Goal: Check status: Check status

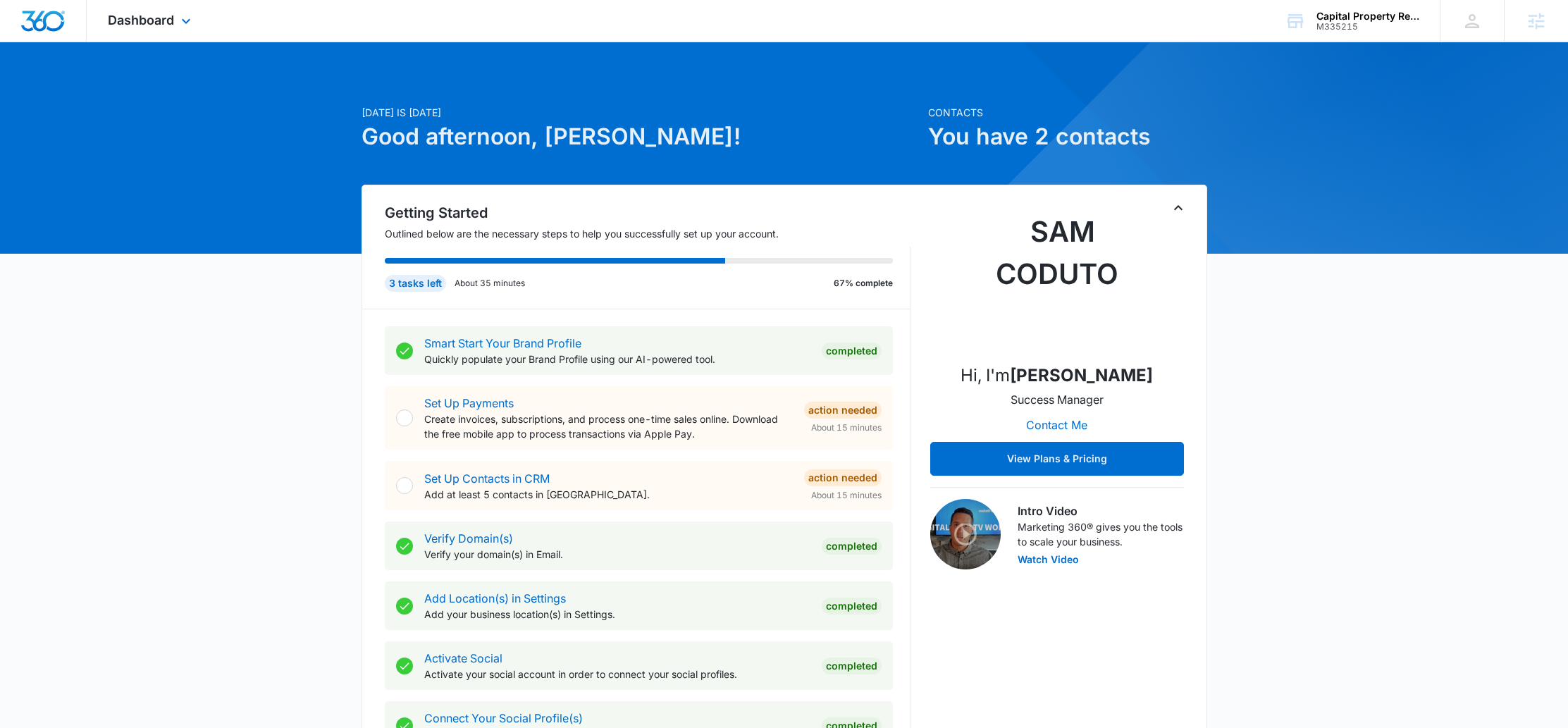
click at [179, 21] on icon at bounding box center [186, 21] width 17 height 17
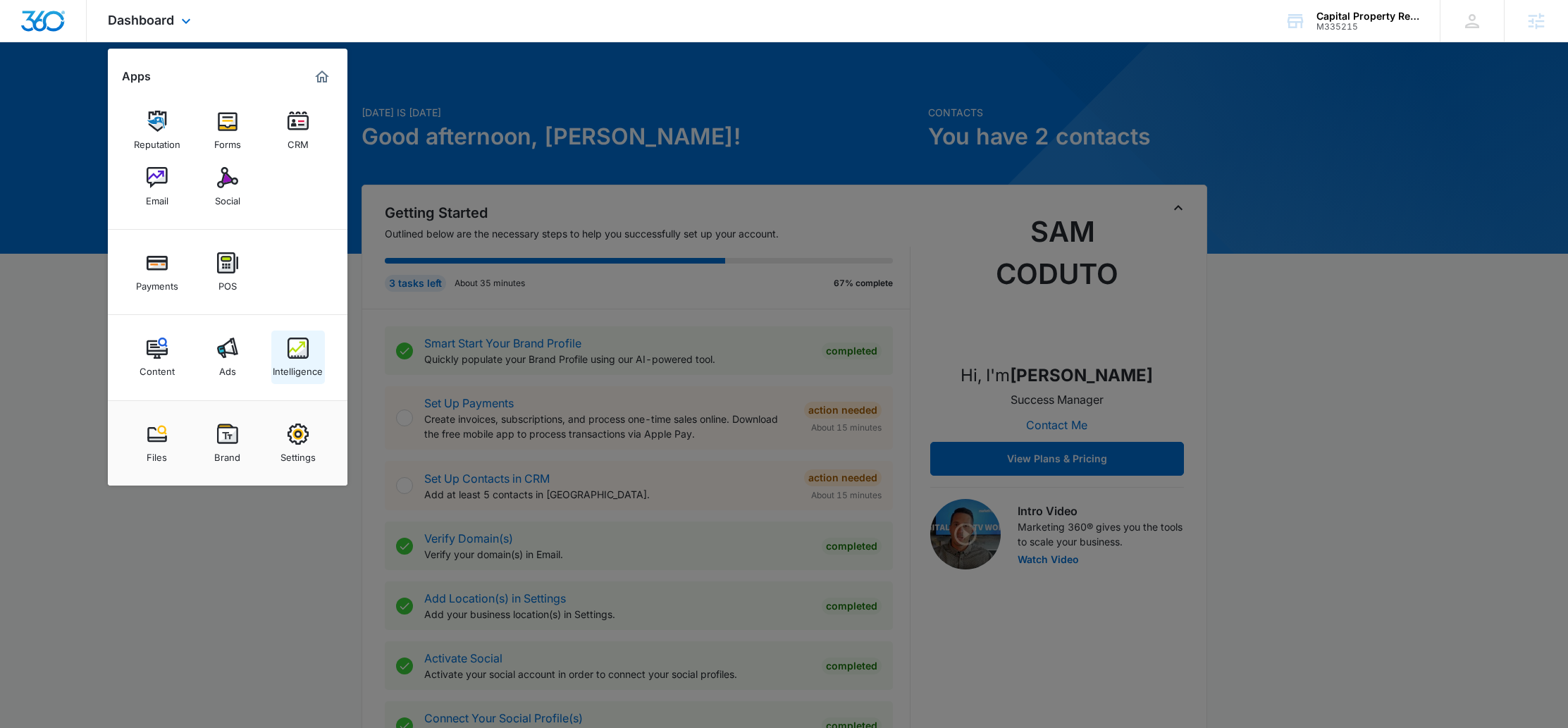
click at [277, 334] on link "Intelligence" at bounding box center [298, 357] width 54 height 54
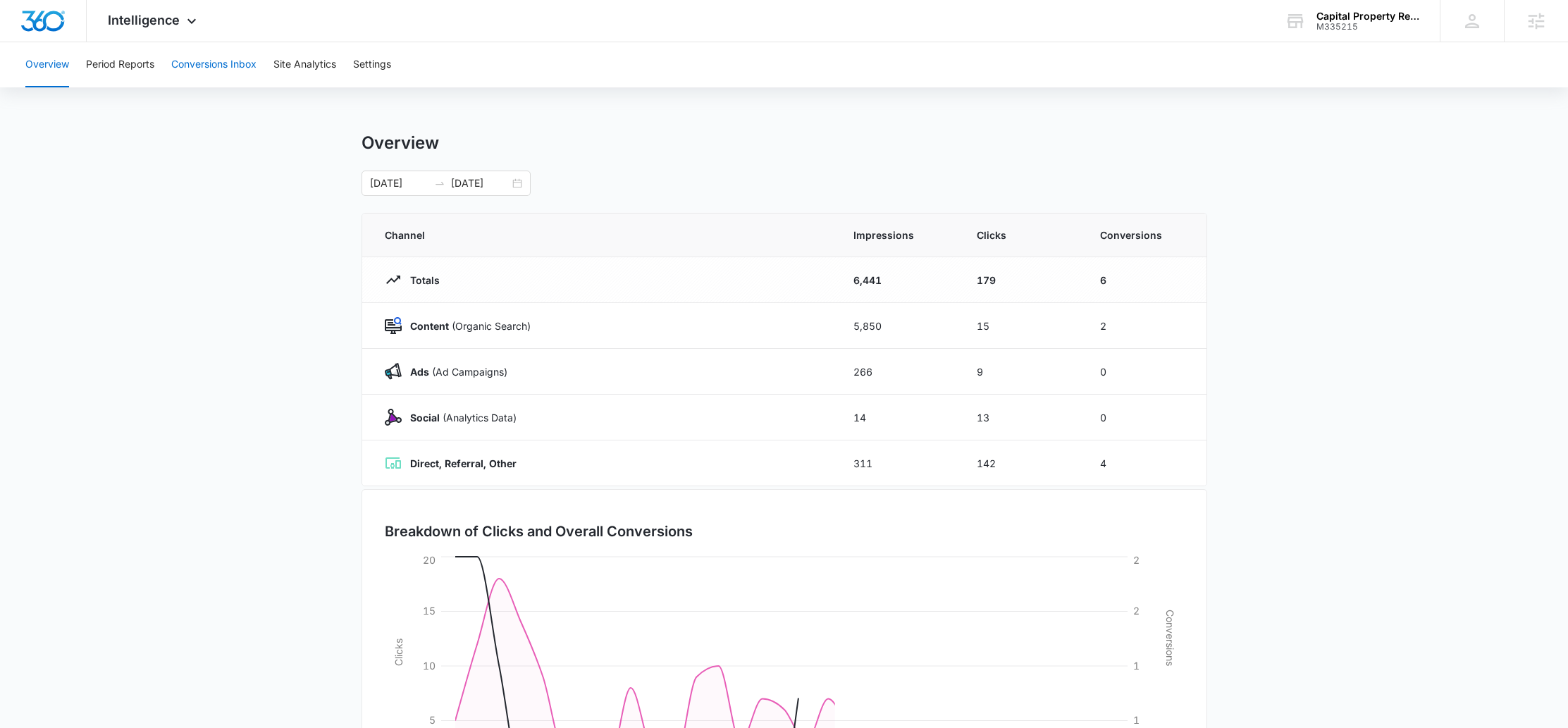
click at [236, 64] on button "Conversions Inbox" at bounding box center [214, 65] width 85 height 45
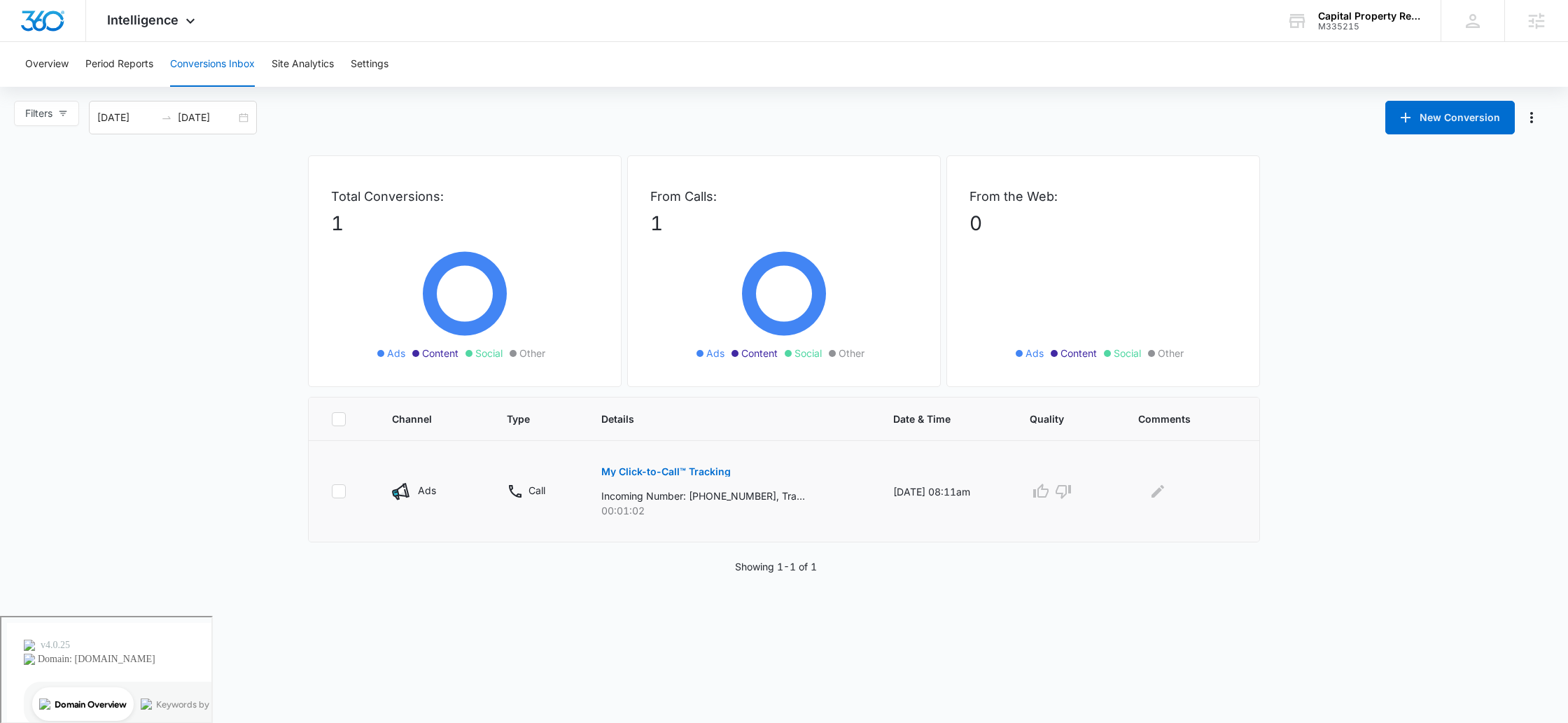
click at [649, 475] on p "My Click-to-Call™ Tracking" at bounding box center [666, 472] width 130 height 10
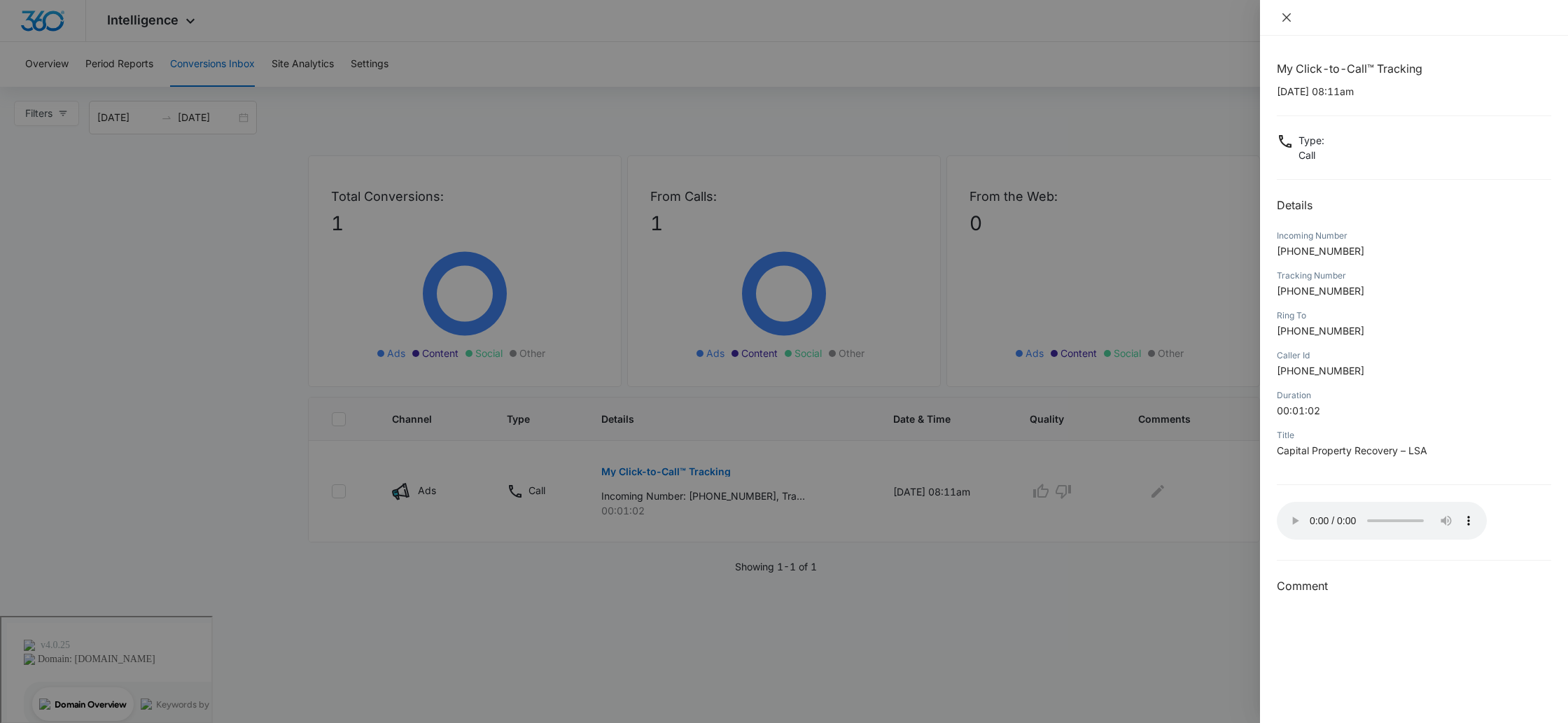
click at [1287, 17] on icon "close" at bounding box center [1287, 17] width 8 height 8
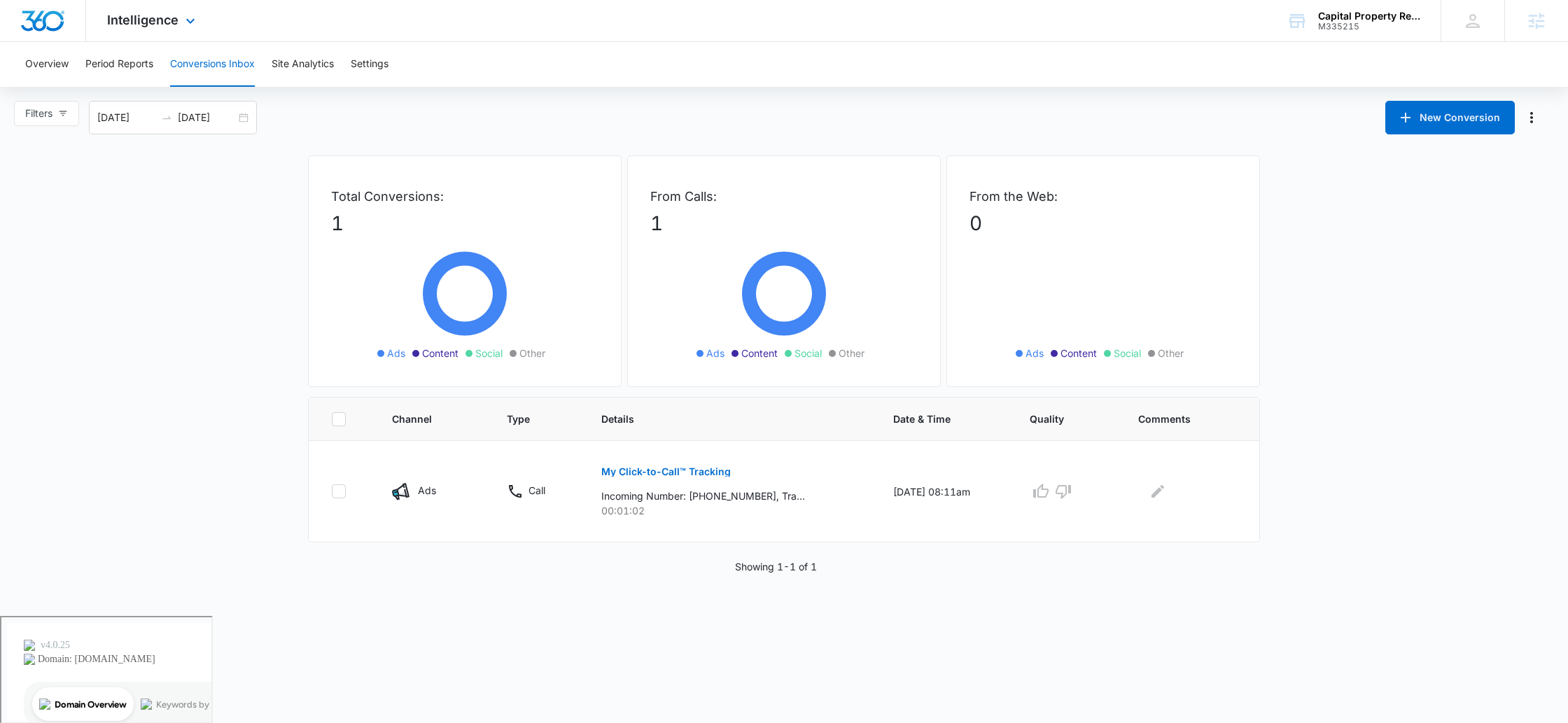
click at [160, 7] on div "Intelligence Apps Reputation Forms CRM Email Social Payments POS Content Ads In…" at bounding box center [152, 21] width 134 height 42
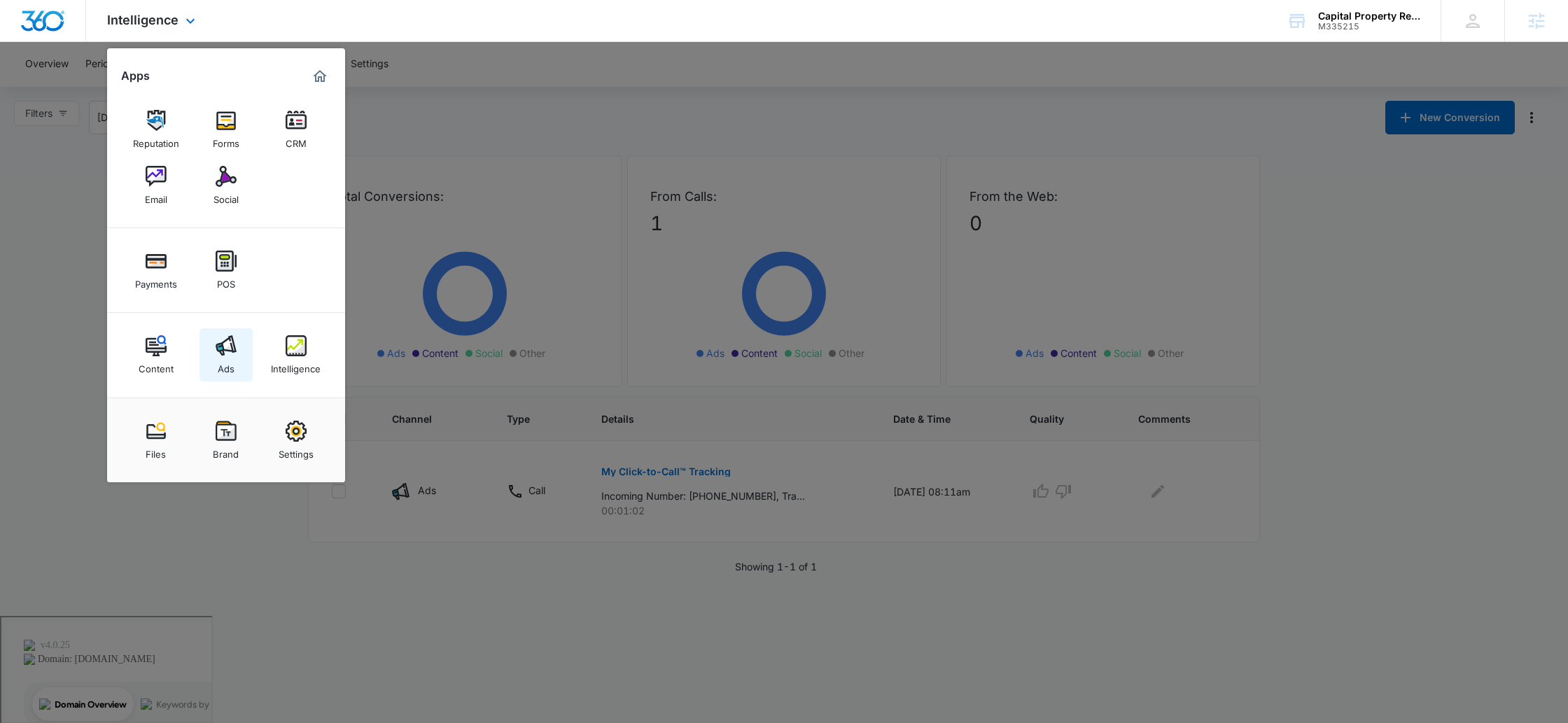
click at [216, 370] on link "Ads" at bounding box center [226, 354] width 53 height 53
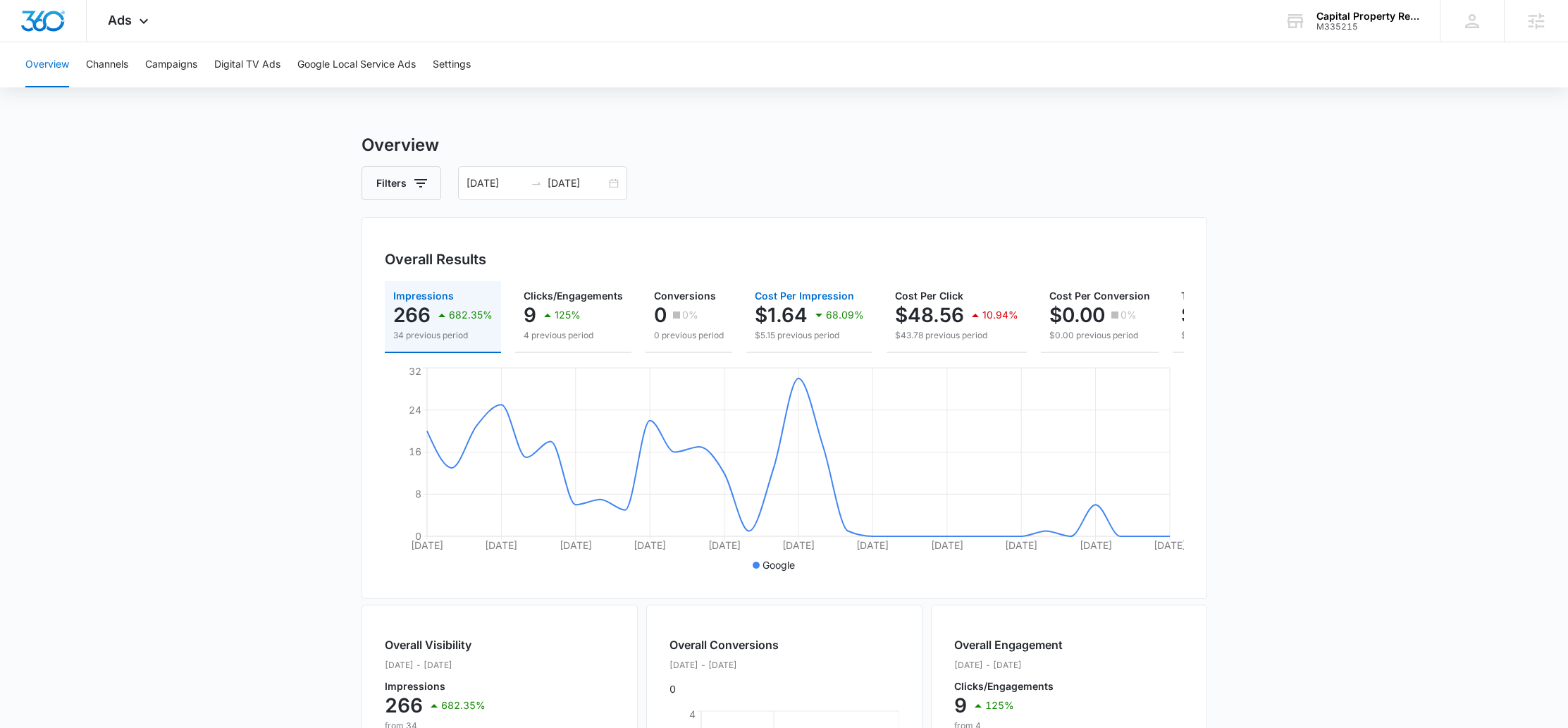
scroll to position [427, 0]
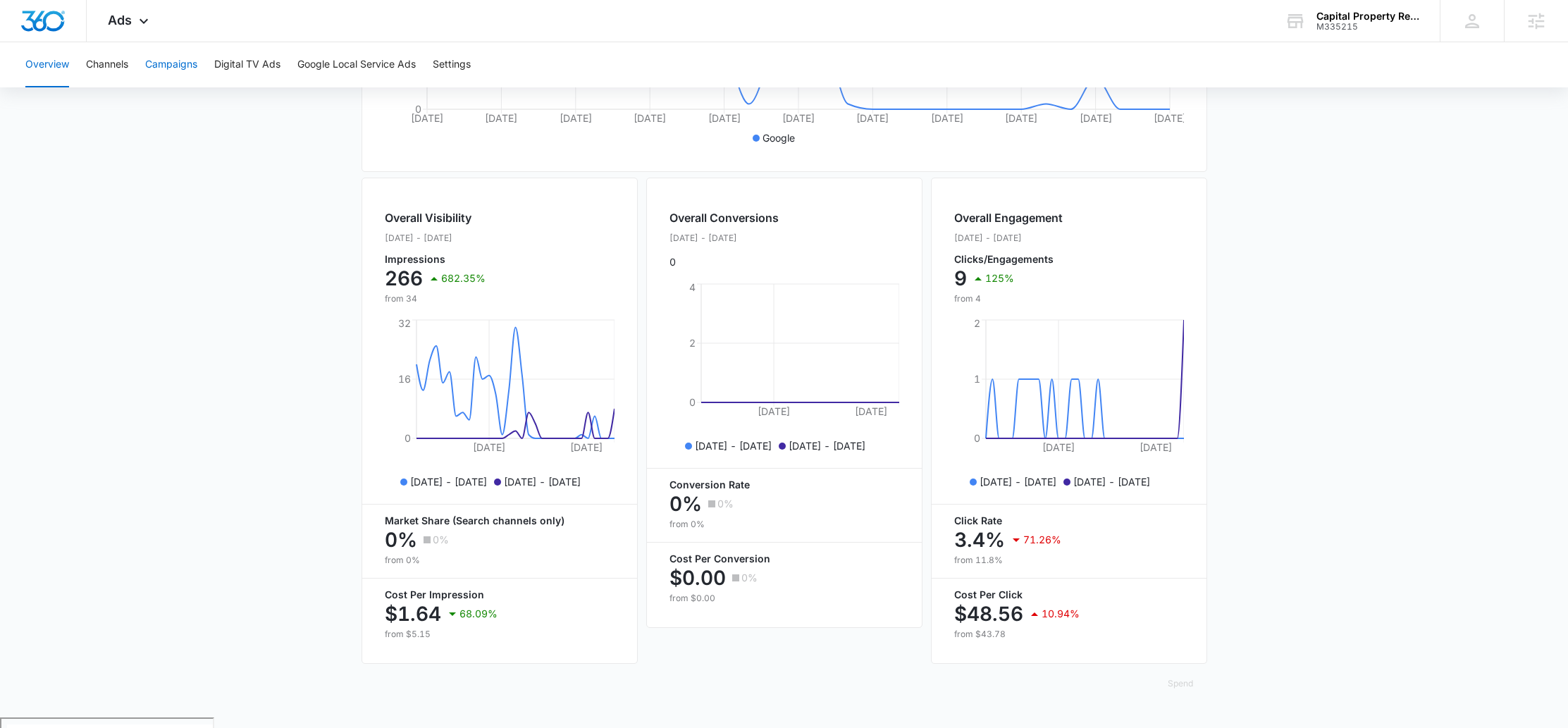
click at [184, 70] on button "Campaigns" at bounding box center [171, 65] width 52 height 45
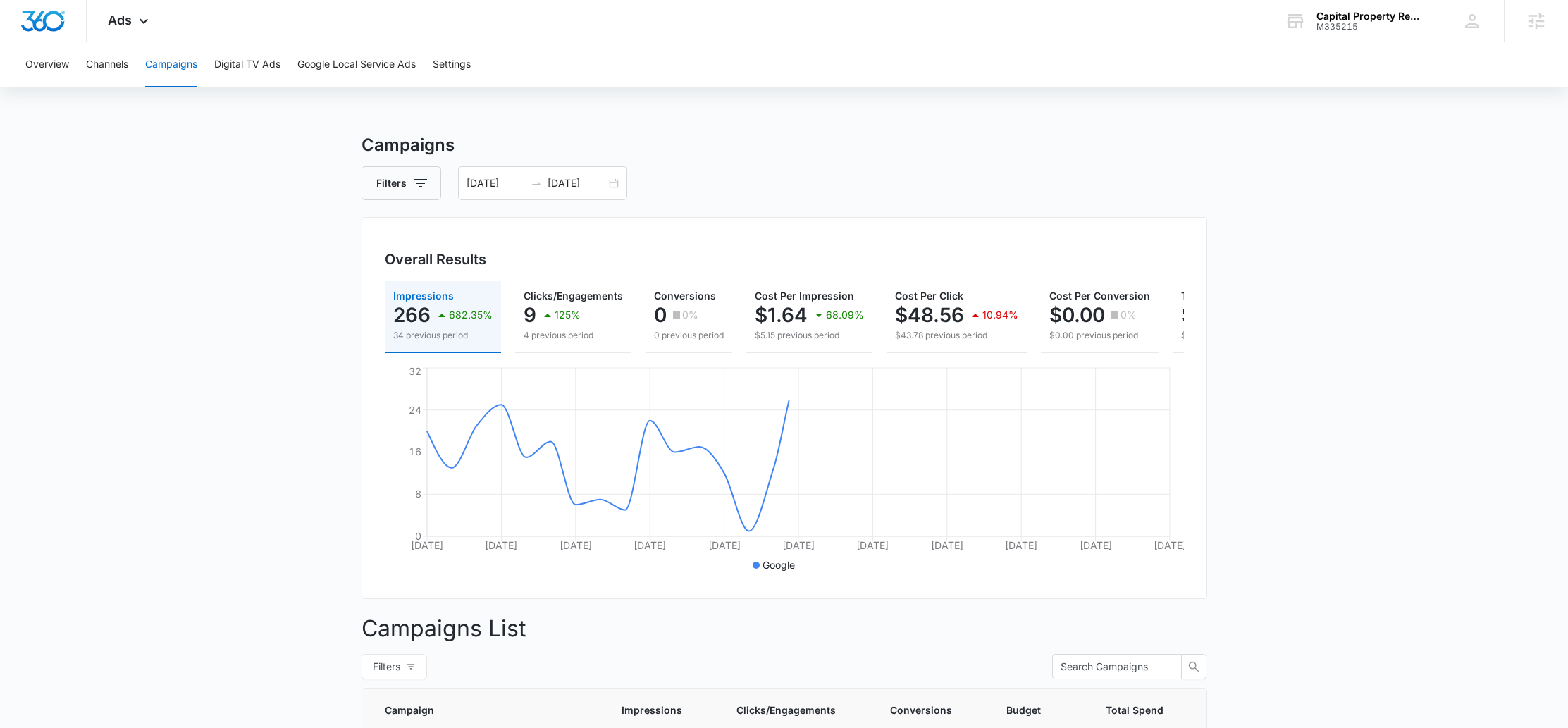
scroll to position [287, 0]
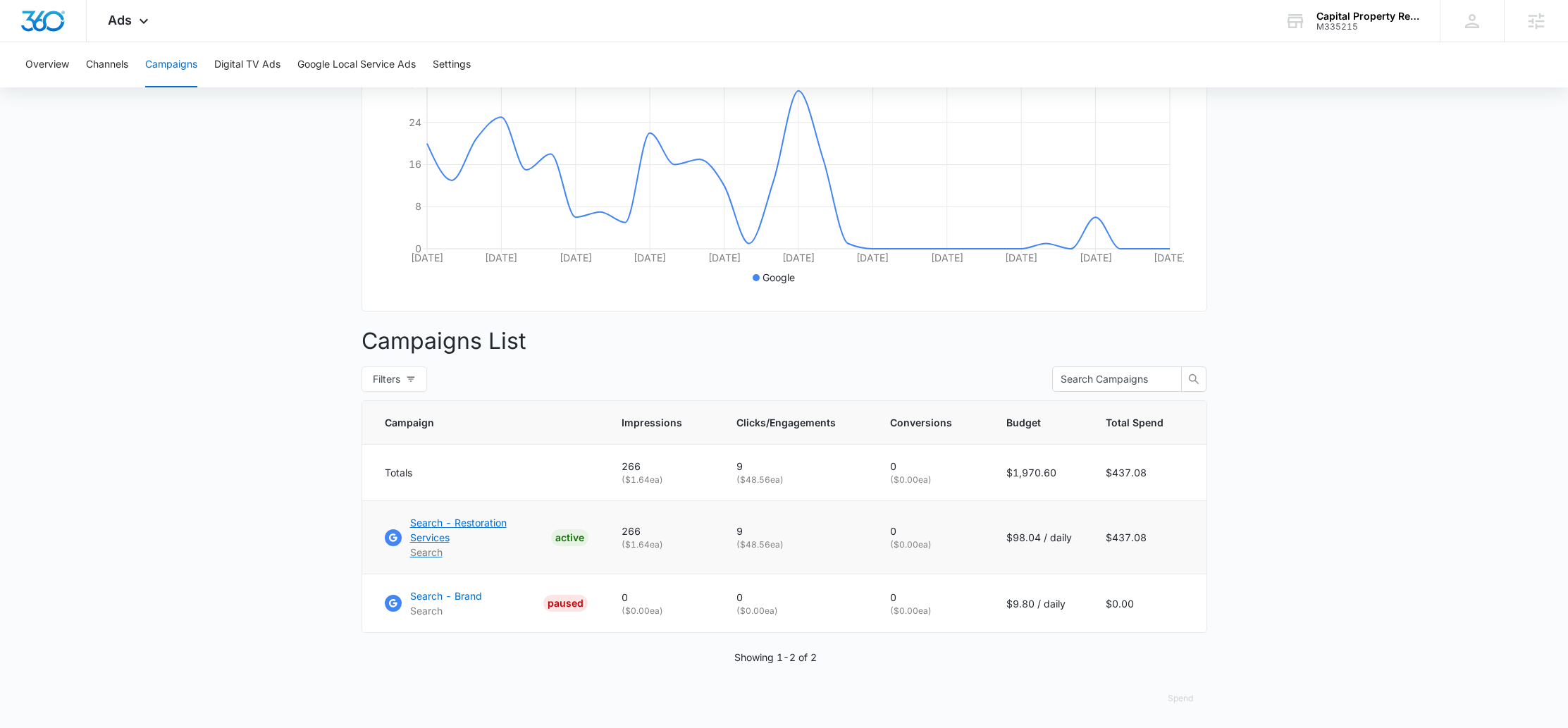
click at [475, 532] on p "Search - Restoration Services" at bounding box center [477, 529] width 135 height 29
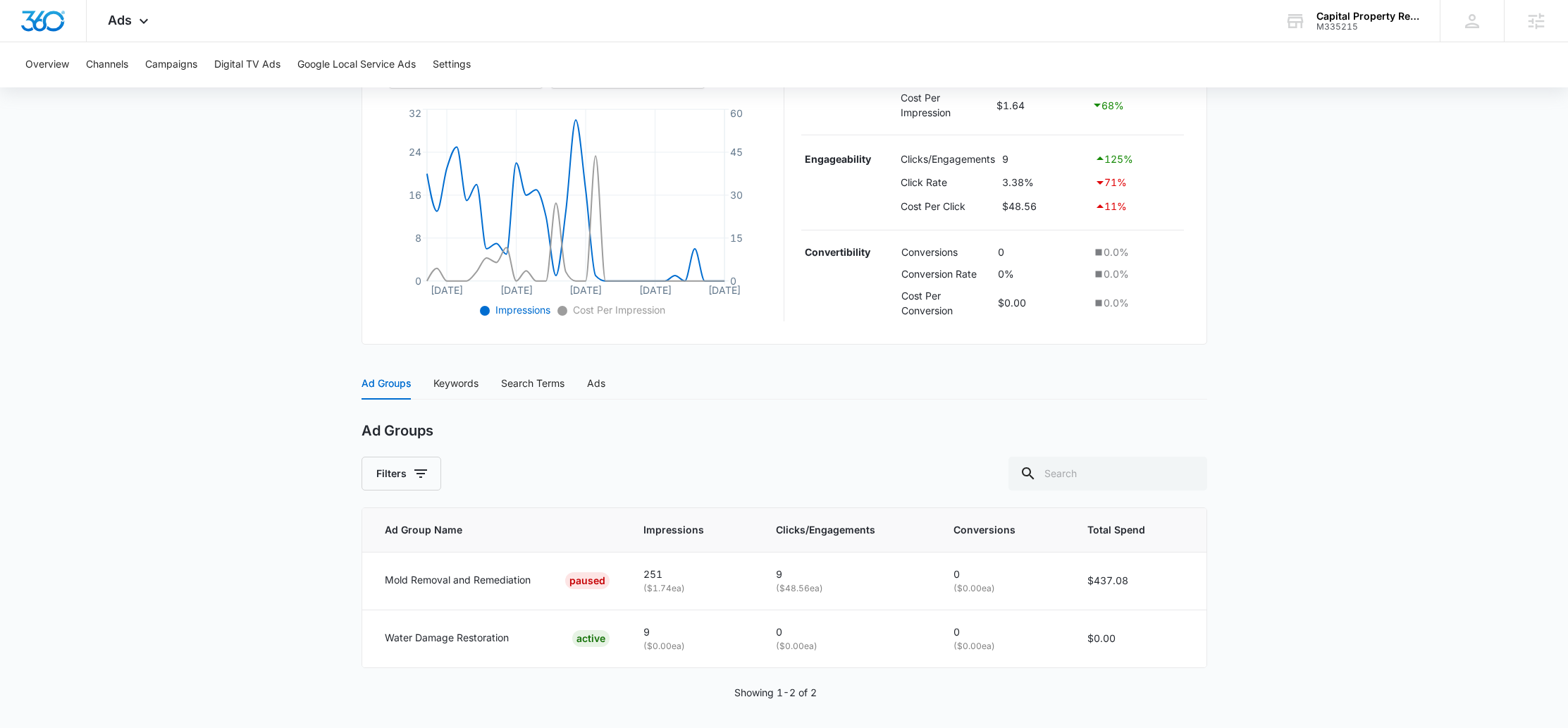
scroll to position [308, 0]
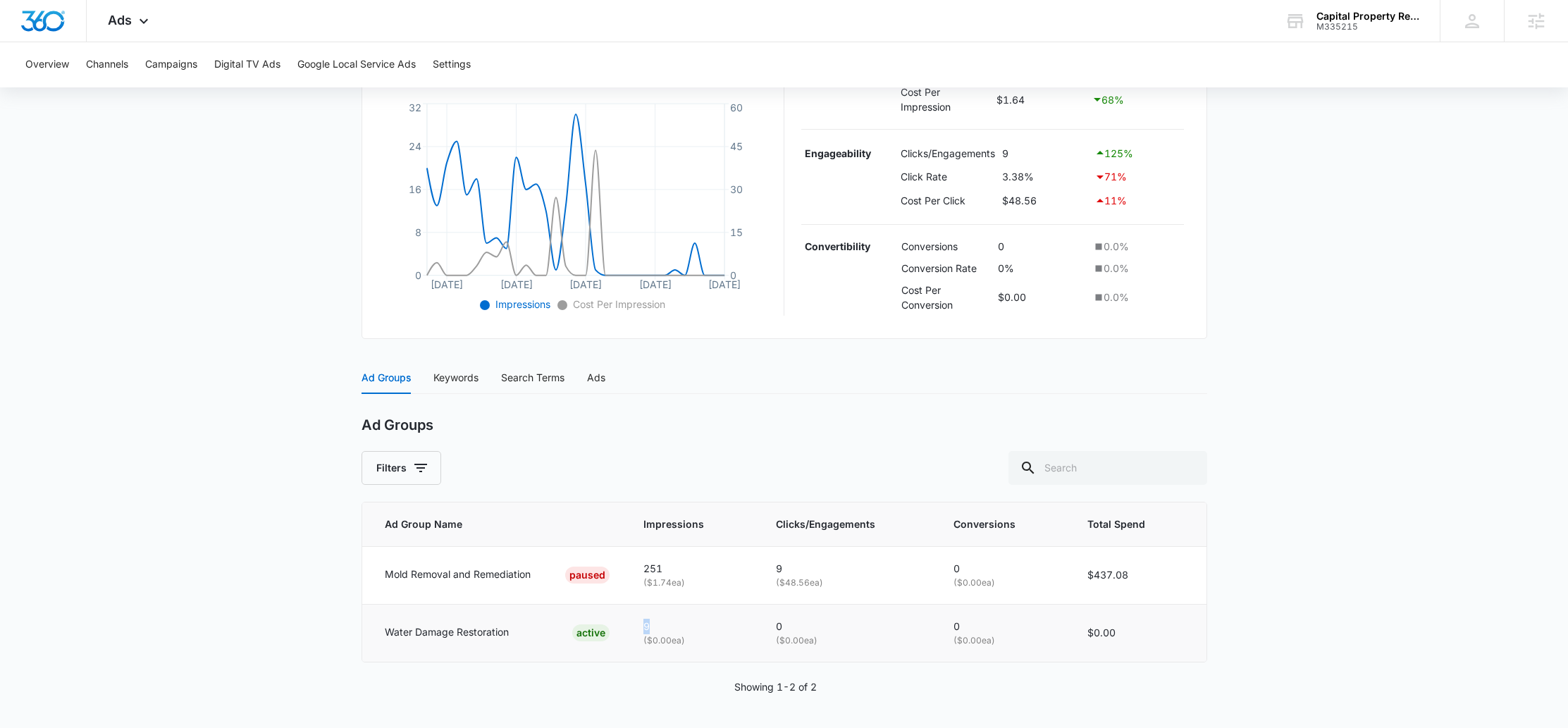
drag, startPoint x: 650, startPoint y: 627, endPoint x: 710, endPoint y: 622, distance: 60.2
click at [710, 622] on td "9 ( $0.00 ea)" at bounding box center [693, 632] width 132 height 57
click at [710, 622] on p "9" at bounding box center [693, 626] width 99 height 16
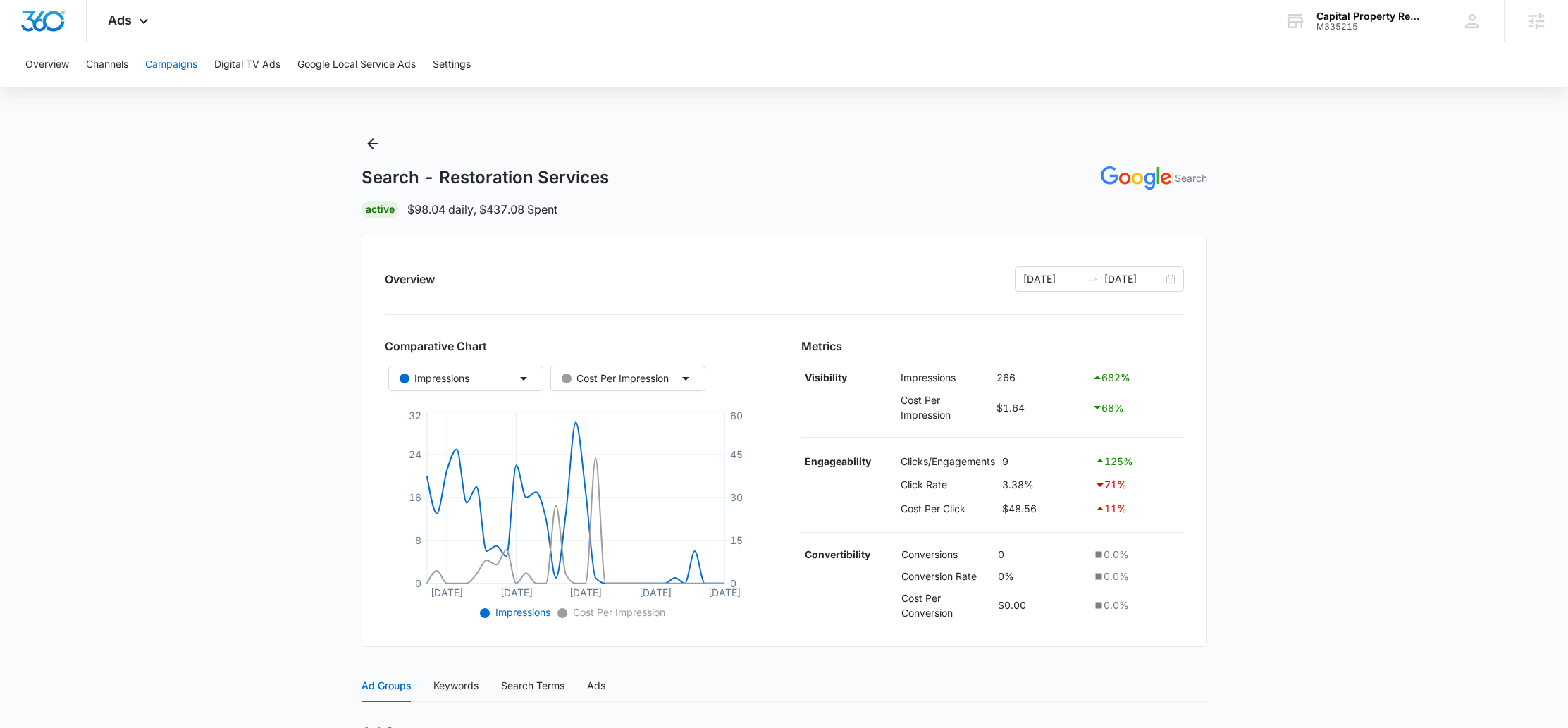
click at [175, 63] on button "Campaigns" at bounding box center [171, 65] width 52 height 45
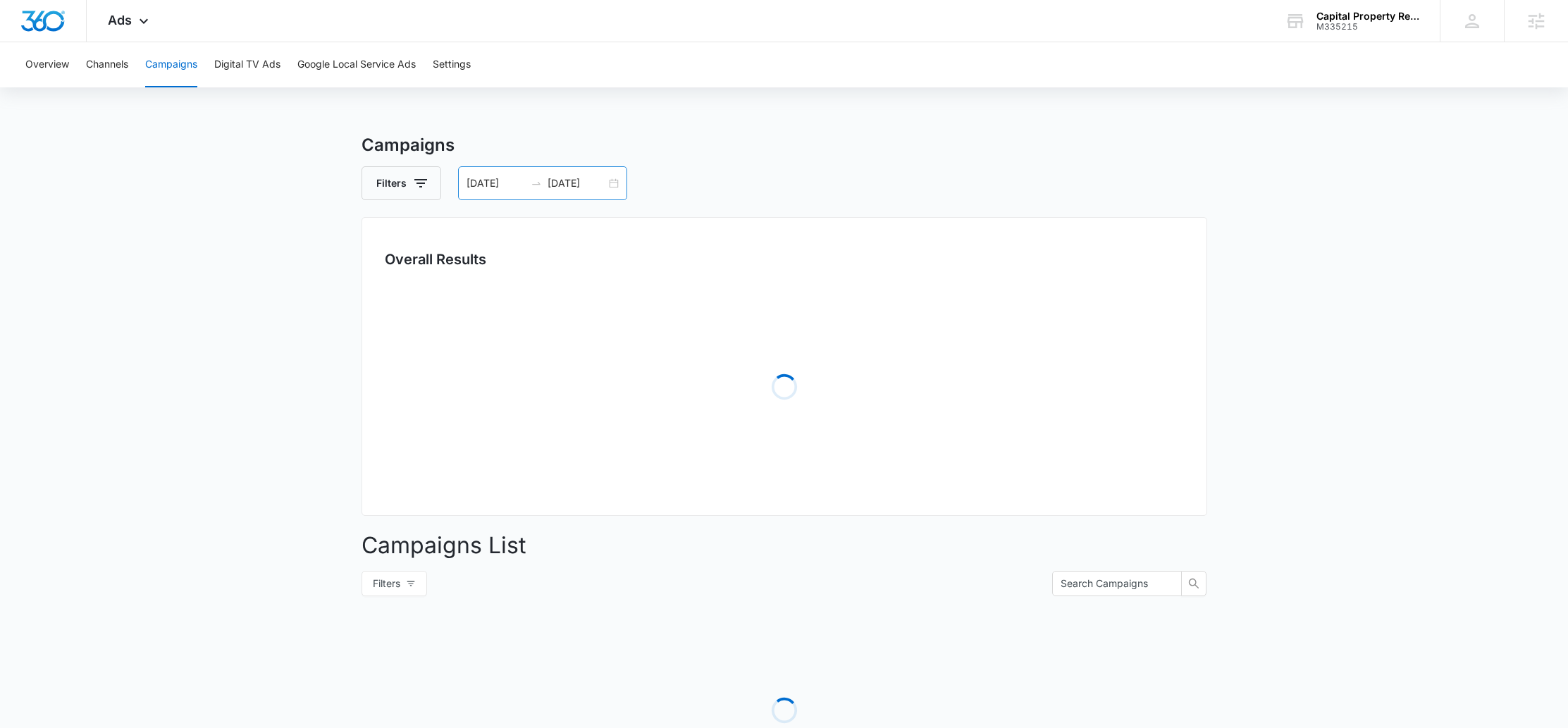
click at [611, 179] on div "09/08/2025 10/08/2025" at bounding box center [543, 183] width 169 height 34
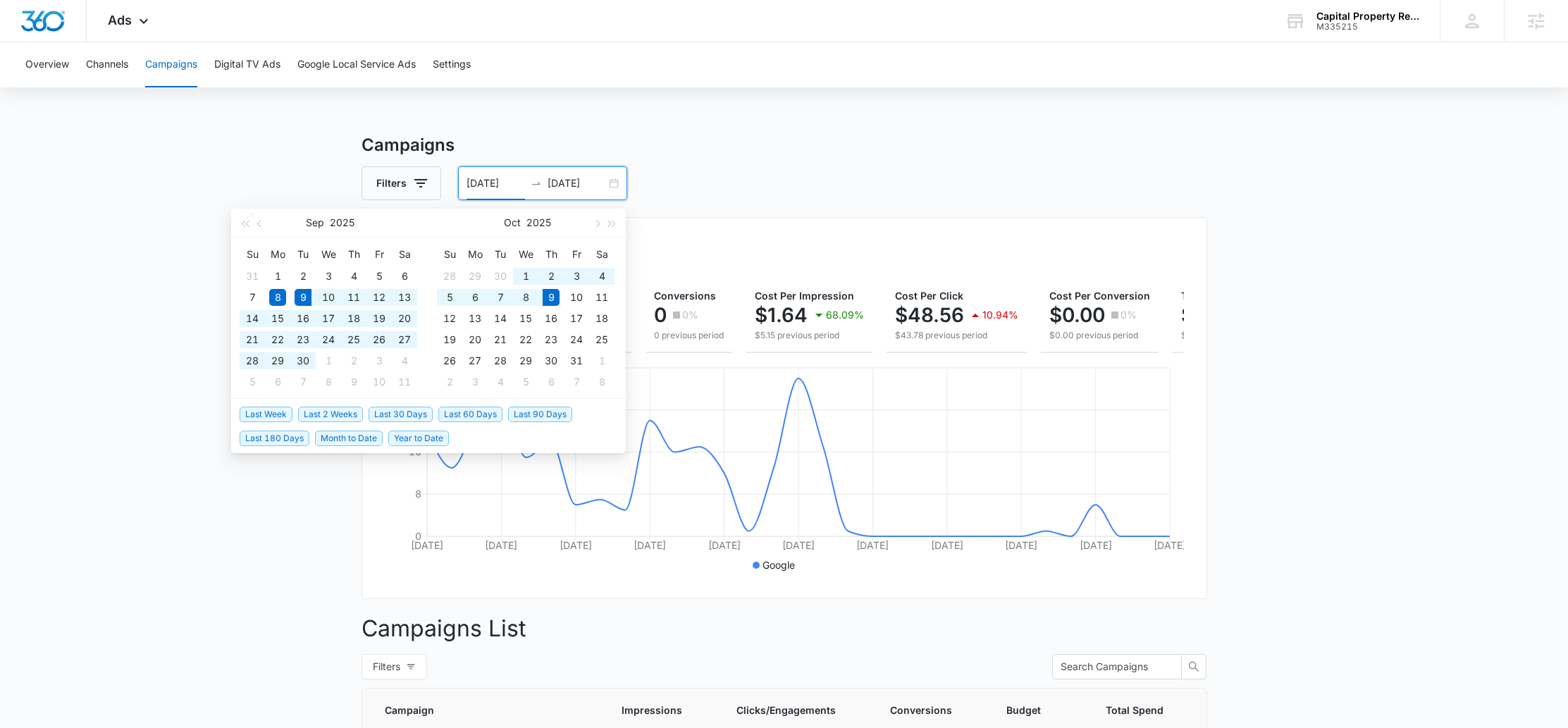
click at [401, 412] on span "Last 30 Days" at bounding box center [401, 414] width 65 height 16
type input "[DATE]"
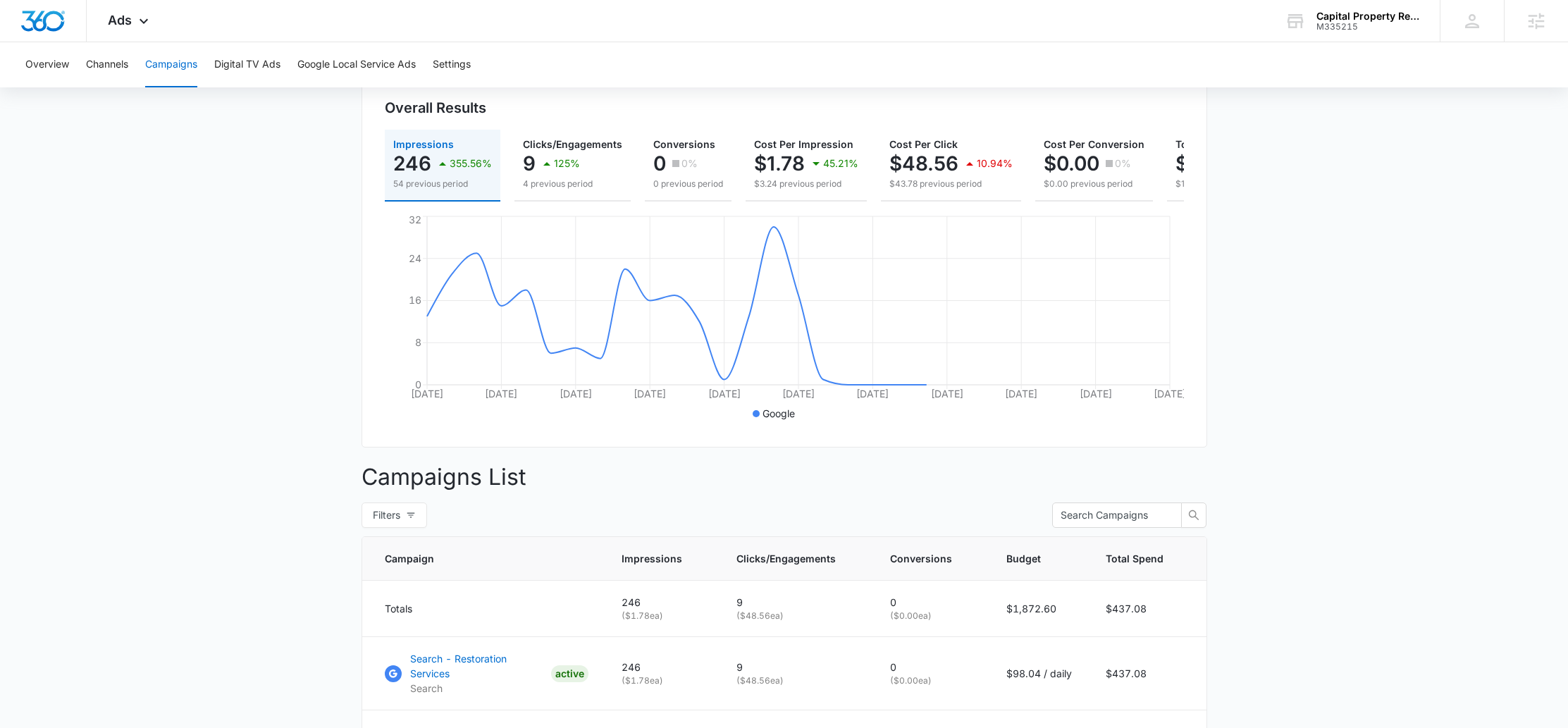
scroll to position [287, 0]
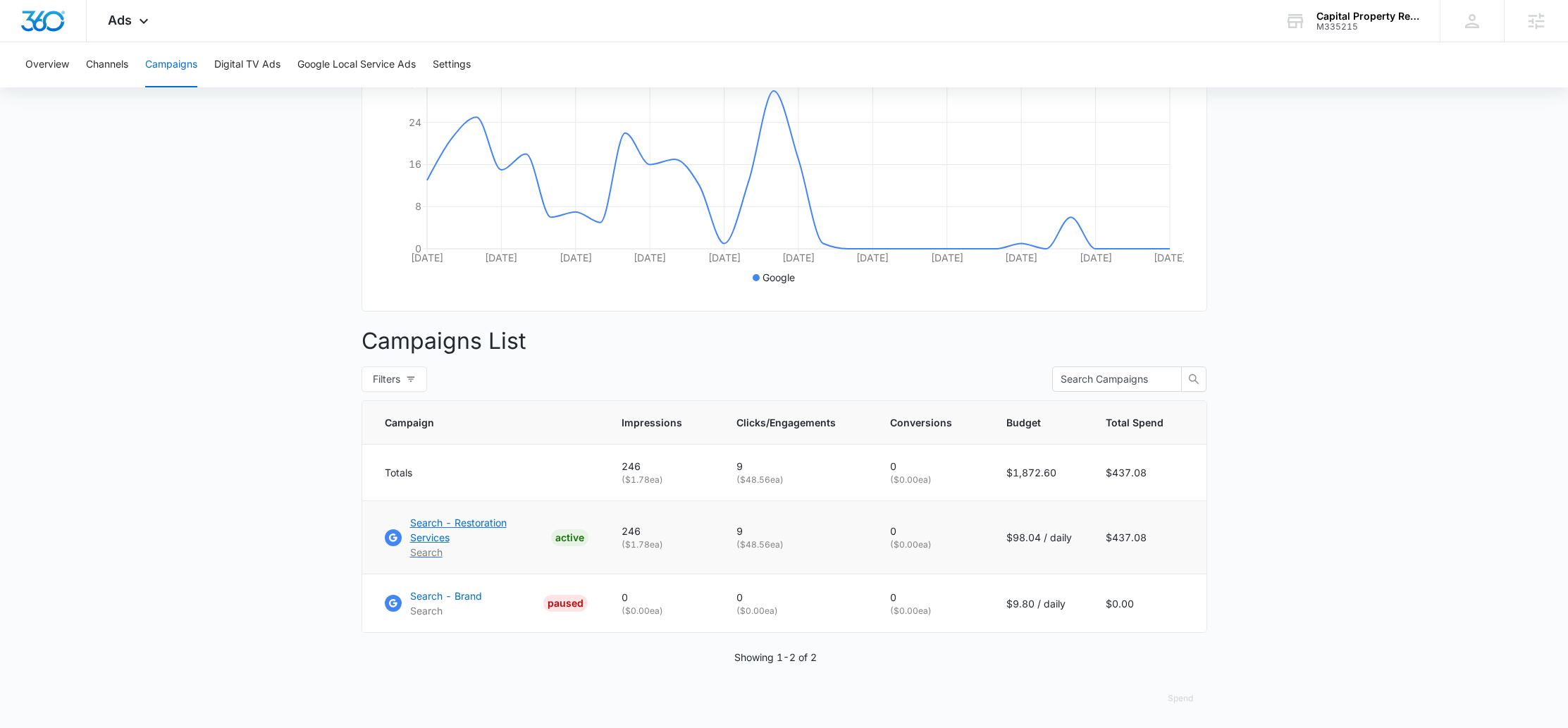
click at [489, 539] on p "Search - Restoration Services" at bounding box center [477, 529] width 135 height 29
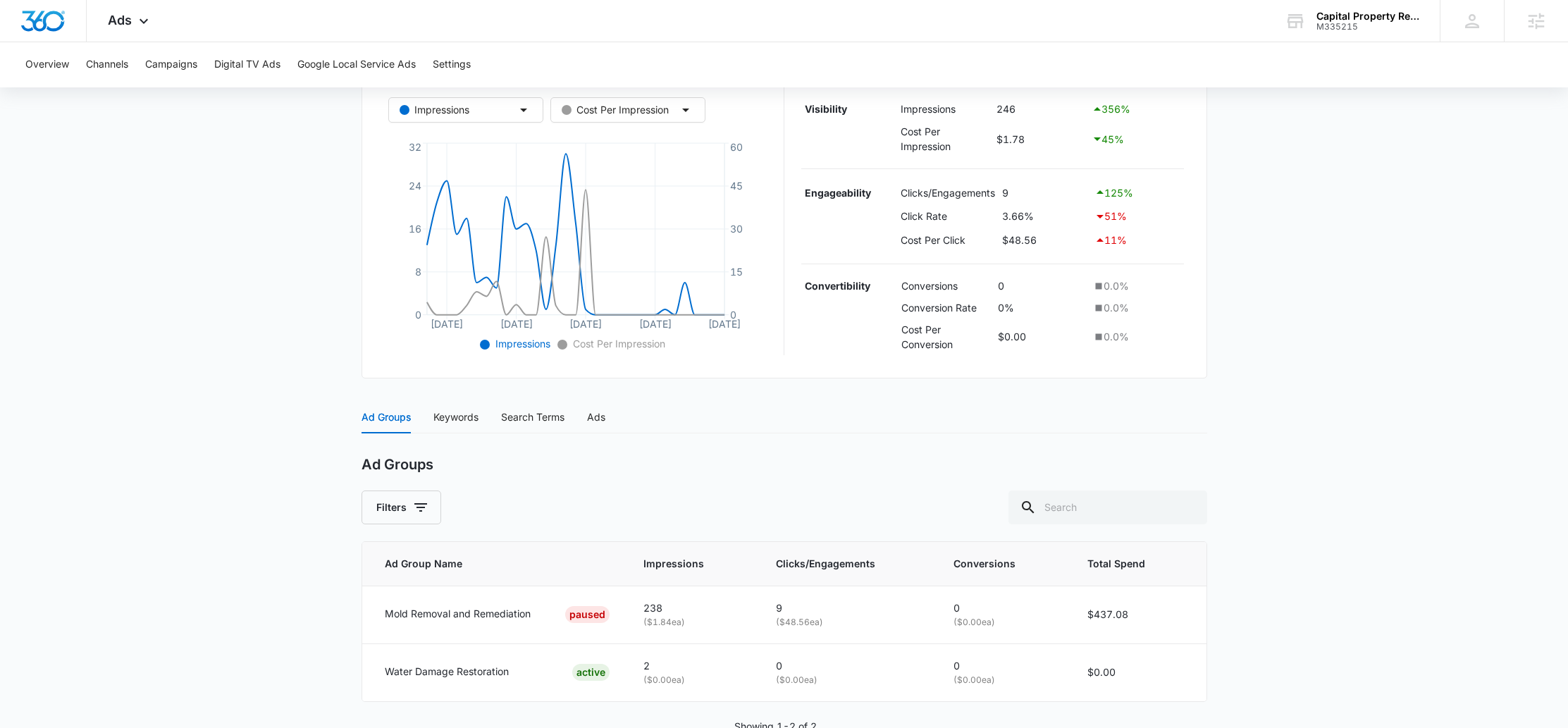
scroll to position [308, 0]
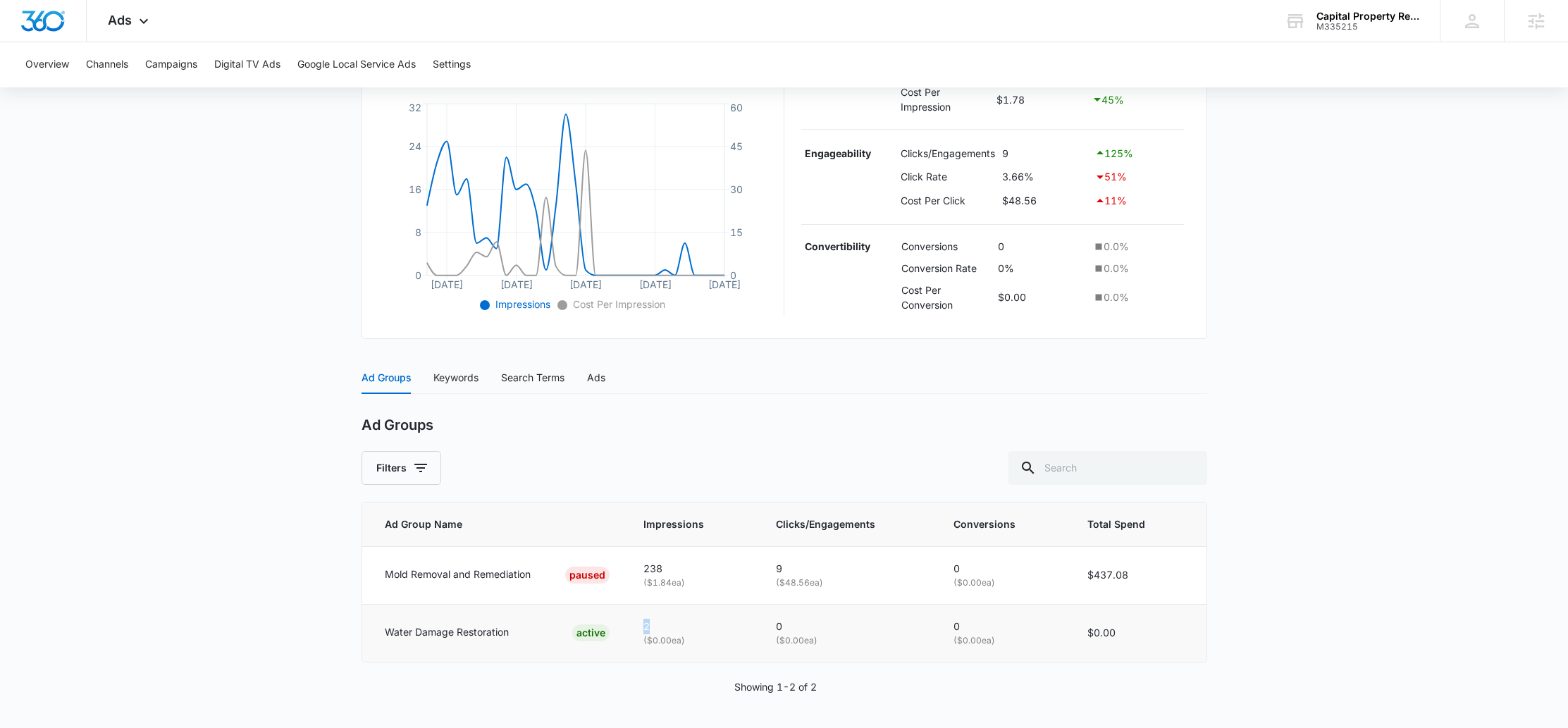
drag, startPoint x: 660, startPoint y: 624, endPoint x: 637, endPoint y: 626, distance: 23.1
click at [637, 626] on td "2 ( $0.00 ea)" at bounding box center [693, 632] width 132 height 57
click at [669, 626] on p "2" at bounding box center [693, 626] width 99 height 16
drag, startPoint x: 684, startPoint y: 626, endPoint x: 1007, endPoint y: 627, distance: 323.0
click at [1007, 627] on tr "Water Damage Restoration ACTIVE 2 ( $0.00 ea) 0 ( $0.00 ea) 0 ( $0.00 ea) $0.00" at bounding box center [784, 632] width 845 height 57
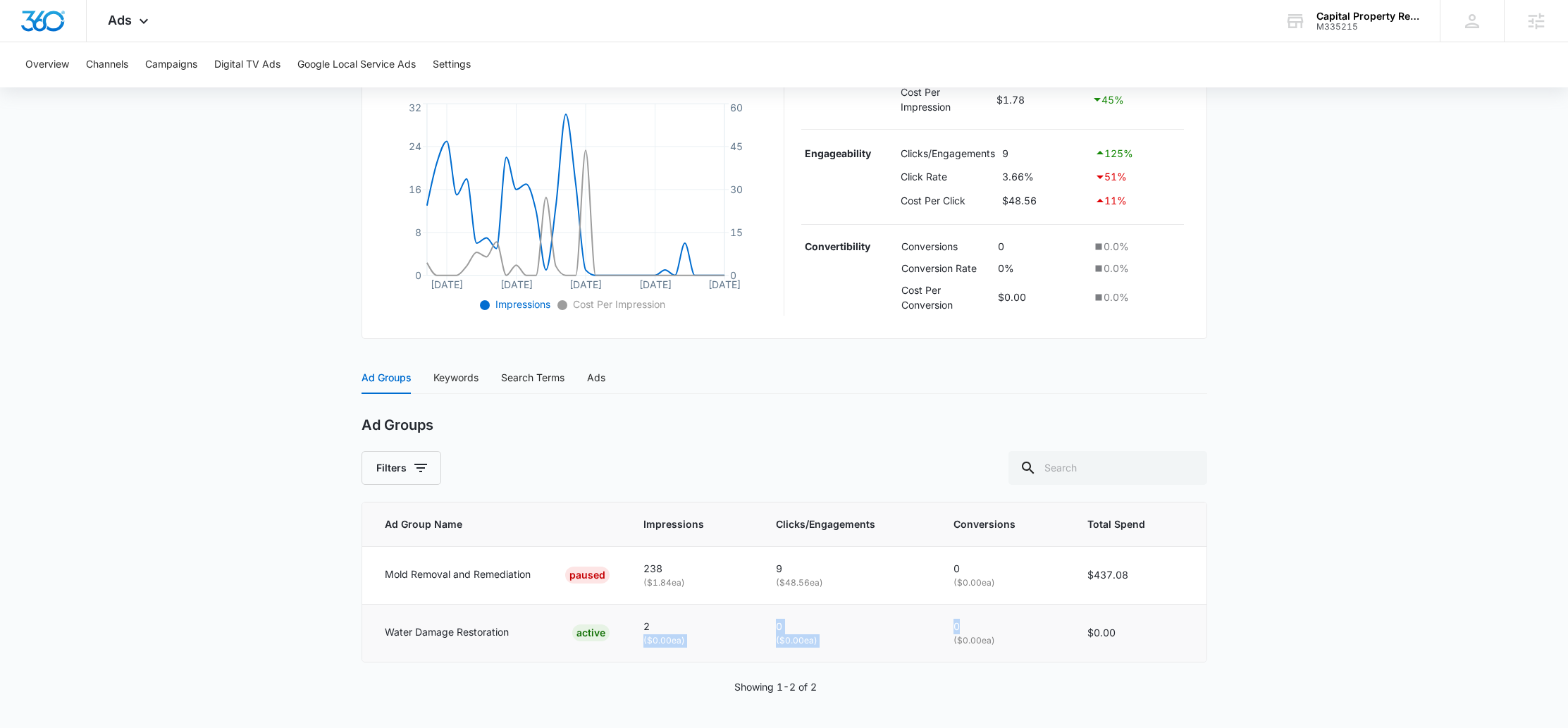
click at [1007, 627] on p "0" at bounding box center [1003, 626] width 100 height 16
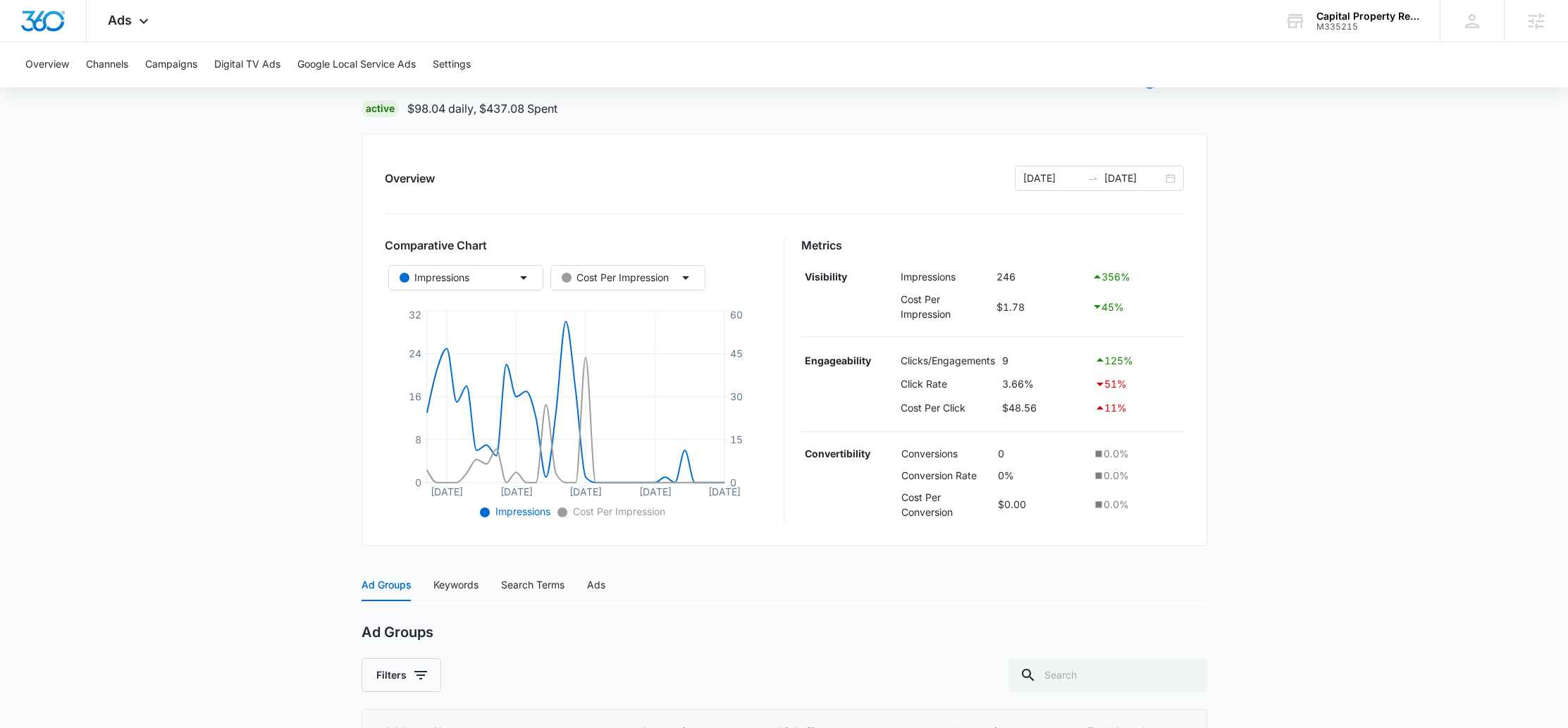
scroll to position [0, 0]
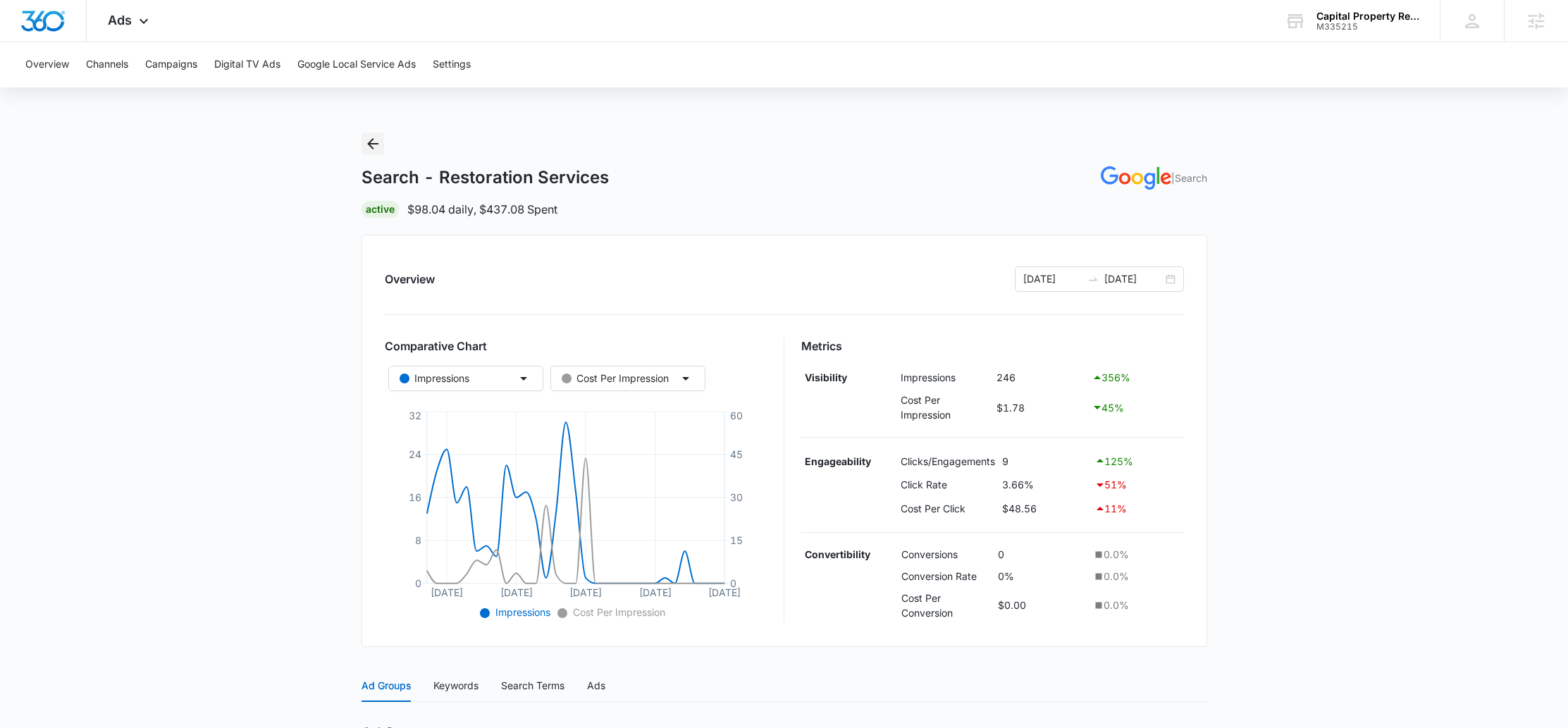
click at [366, 142] on icon "Back" at bounding box center [373, 143] width 17 height 17
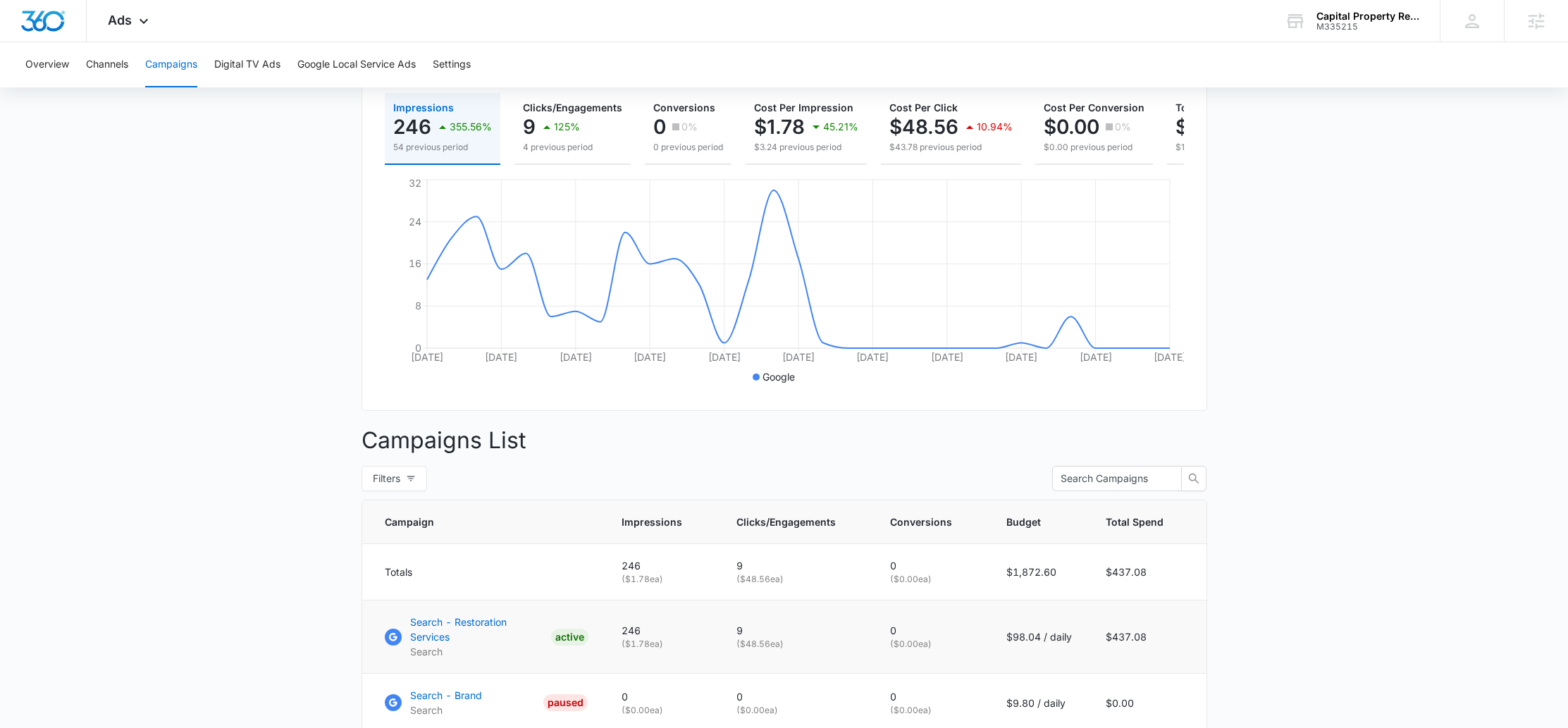
scroll to position [199, 0]
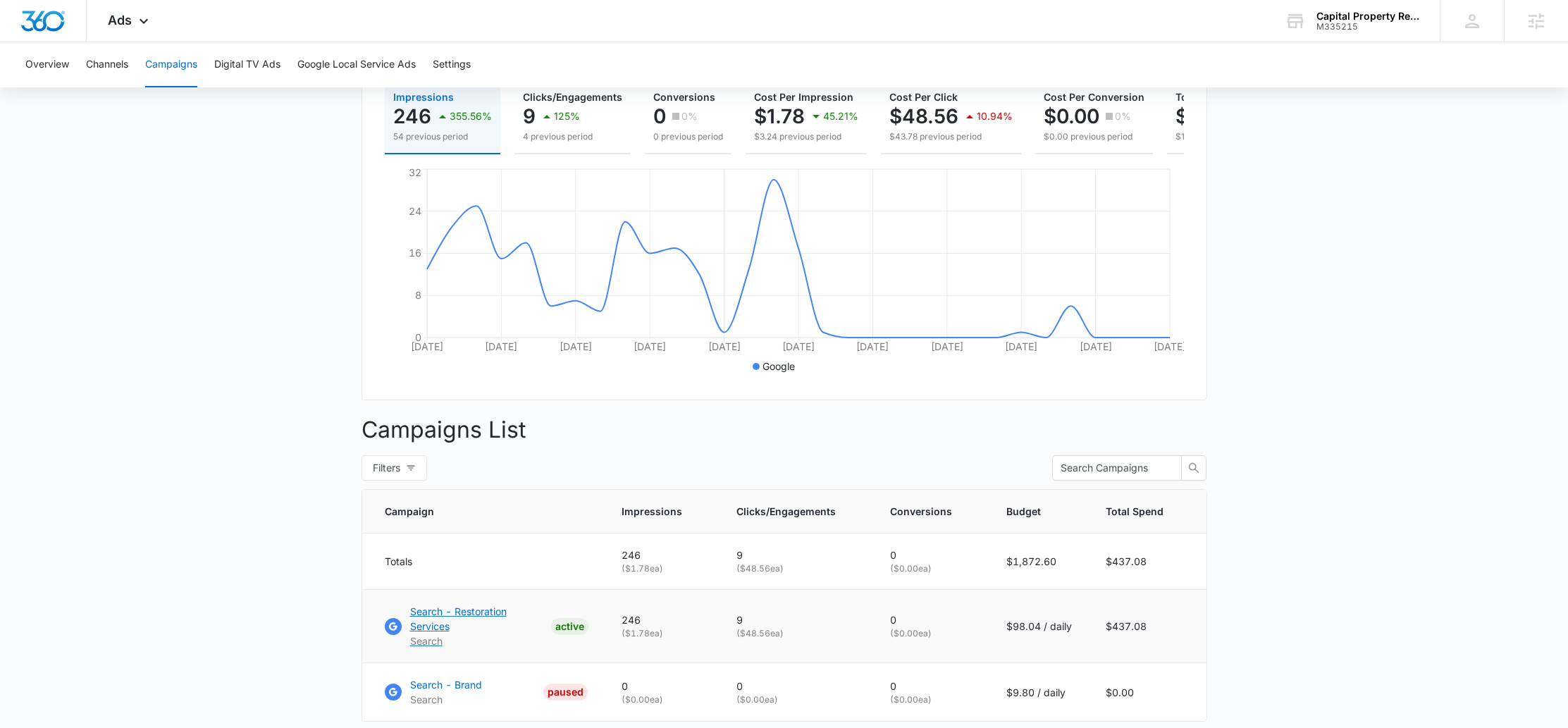
click at [521, 625] on p "Search - Restoration Services" at bounding box center [477, 618] width 135 height 29
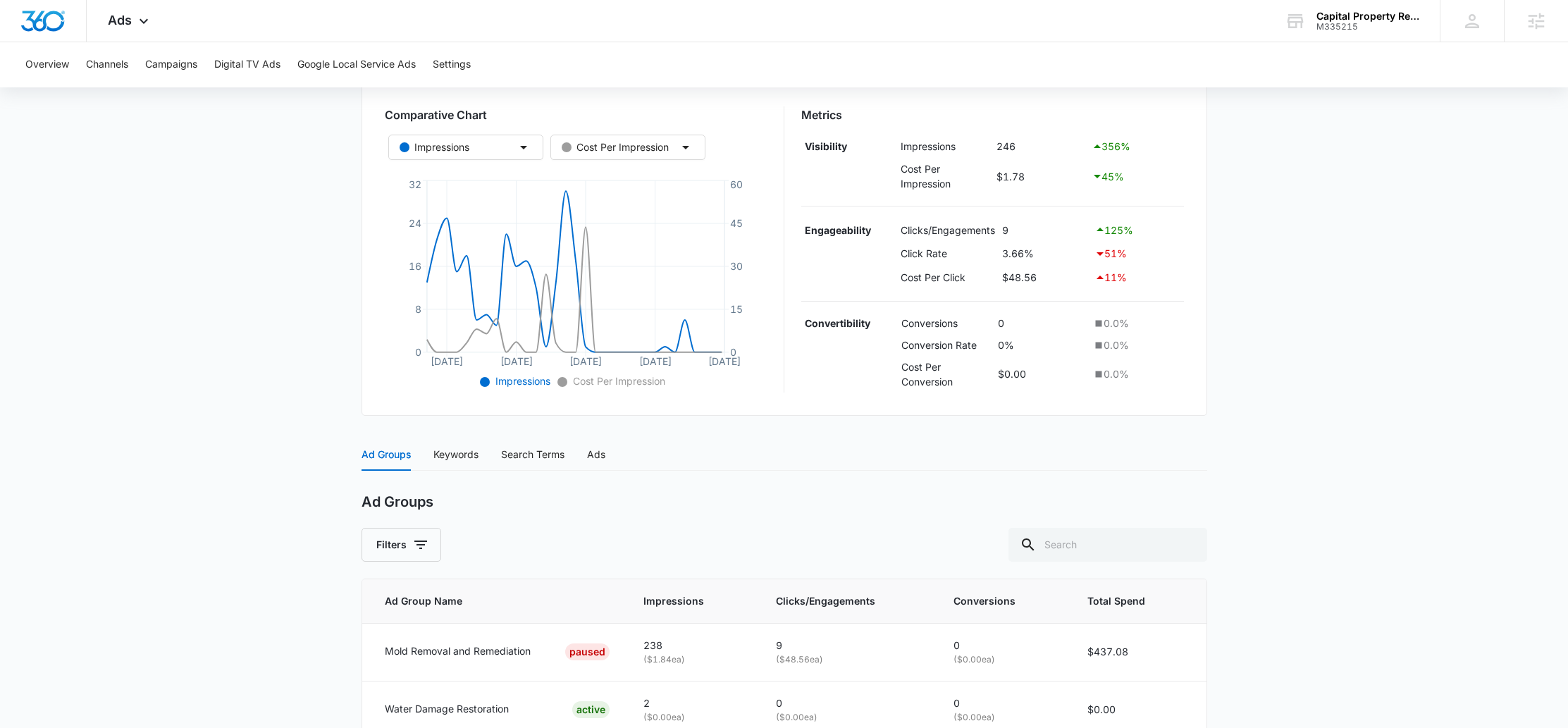
scroll to position [308, 0]
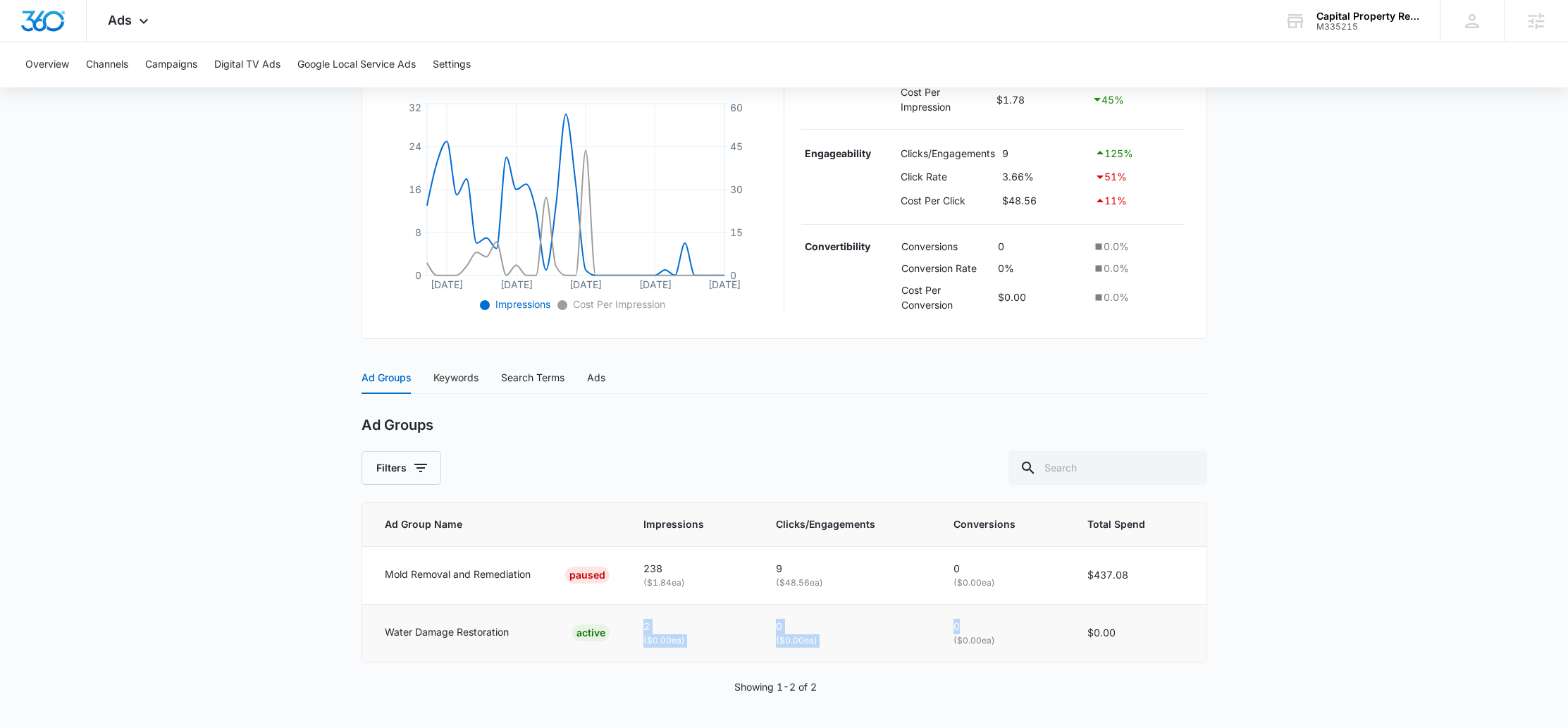
drag, startPoint x: 634, startPoint y: 627, endPoint x: 1017, endPoint y: 622, distance: 383.0
click at [1017, 622] on tr "Water Damage Restoration ACTIVE 2 ( $0.00 ea) 0 ( $0.00 ea) 0 ( $0.00 ea) $0.00" at bounding box center [784, 632] width 845 height 57
click at [1017, 622] on p "0" at bounding box center [1003, 626] width 100 height 16
drag, startPoint x: 678, startPoint y: 626, endPoint x: 638, endPoint y: 625, distance: 40.0
click at [638, 625] on td "2 ( $0.00 ea)" at bounding box center [693, 632] width 132 height 57
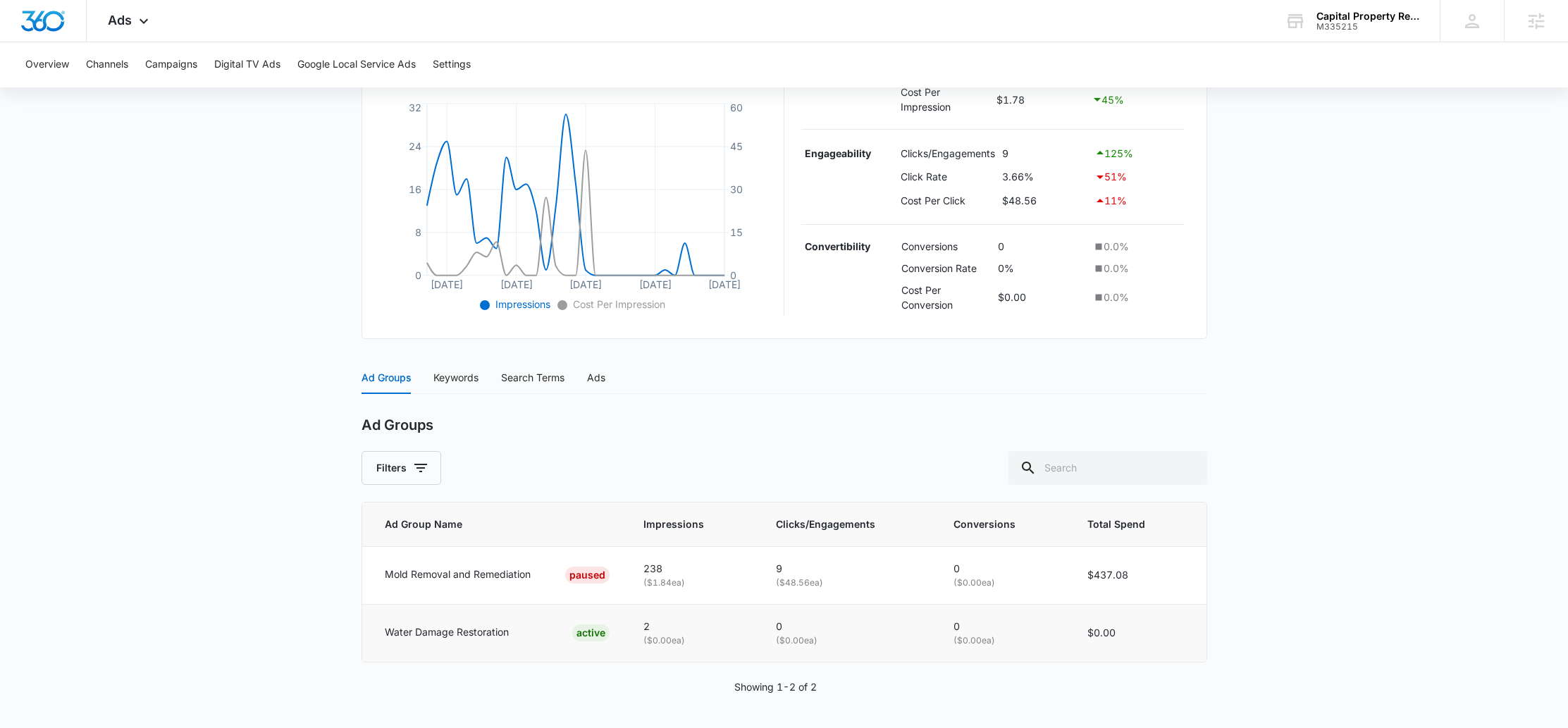
click at [806, 627] on p "0" at bounding box center [847, 626] width 143 height 16
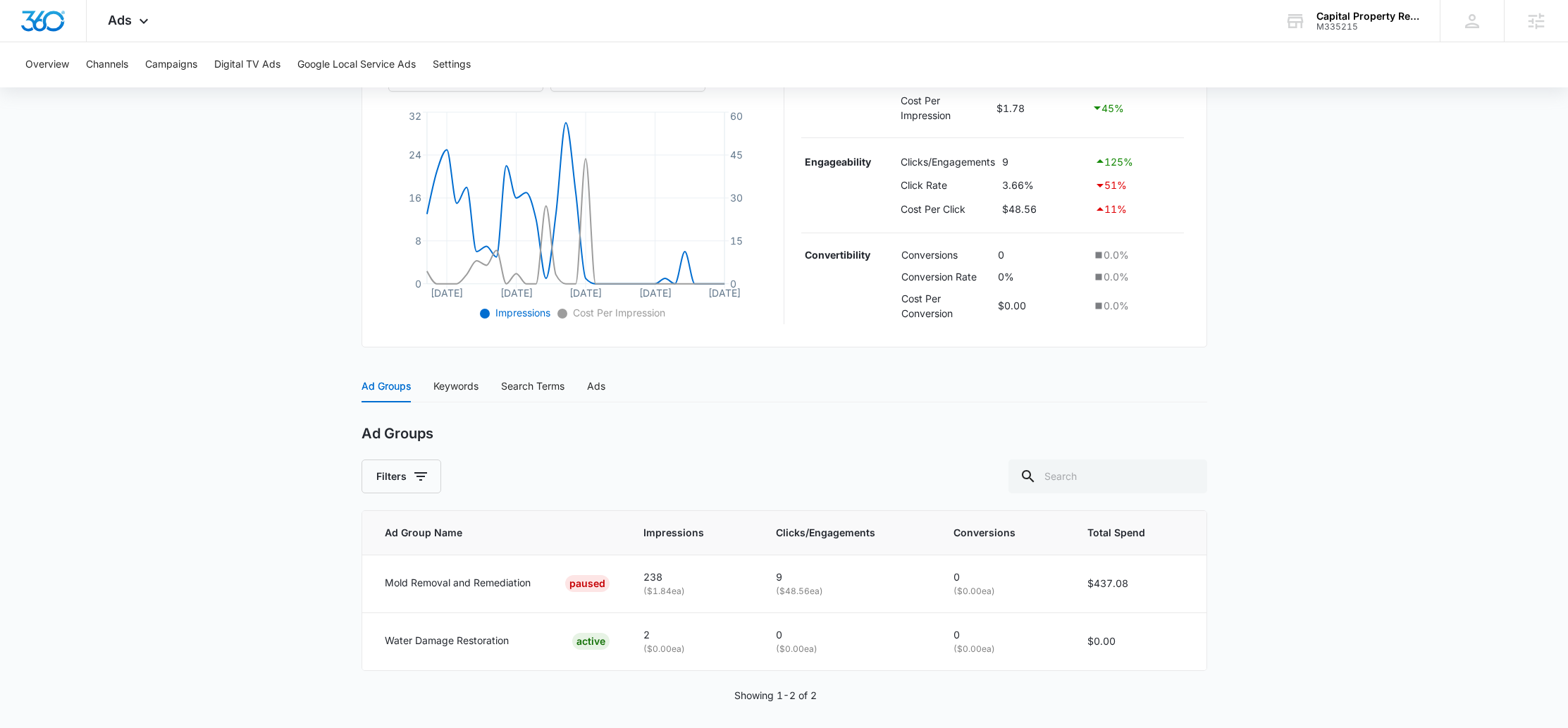
scroll to position [298, 0]
click at [460, 383] on div "Keywords" at bounding box center [456, 387] width 45 height 16
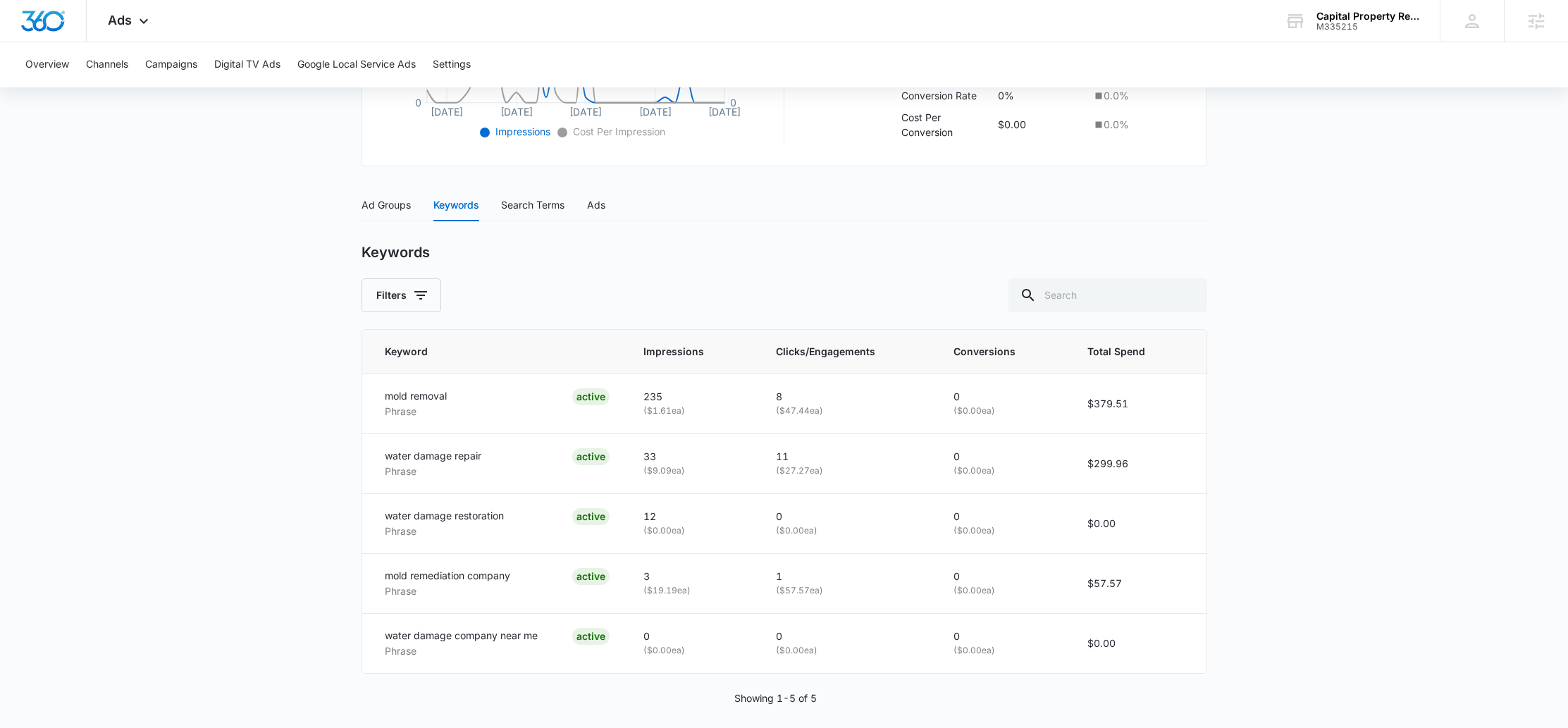
scroll to position [482, 0]
click at [524, 203] on div "Search Terms" at bounding box center [533, 204] width 64 height 16
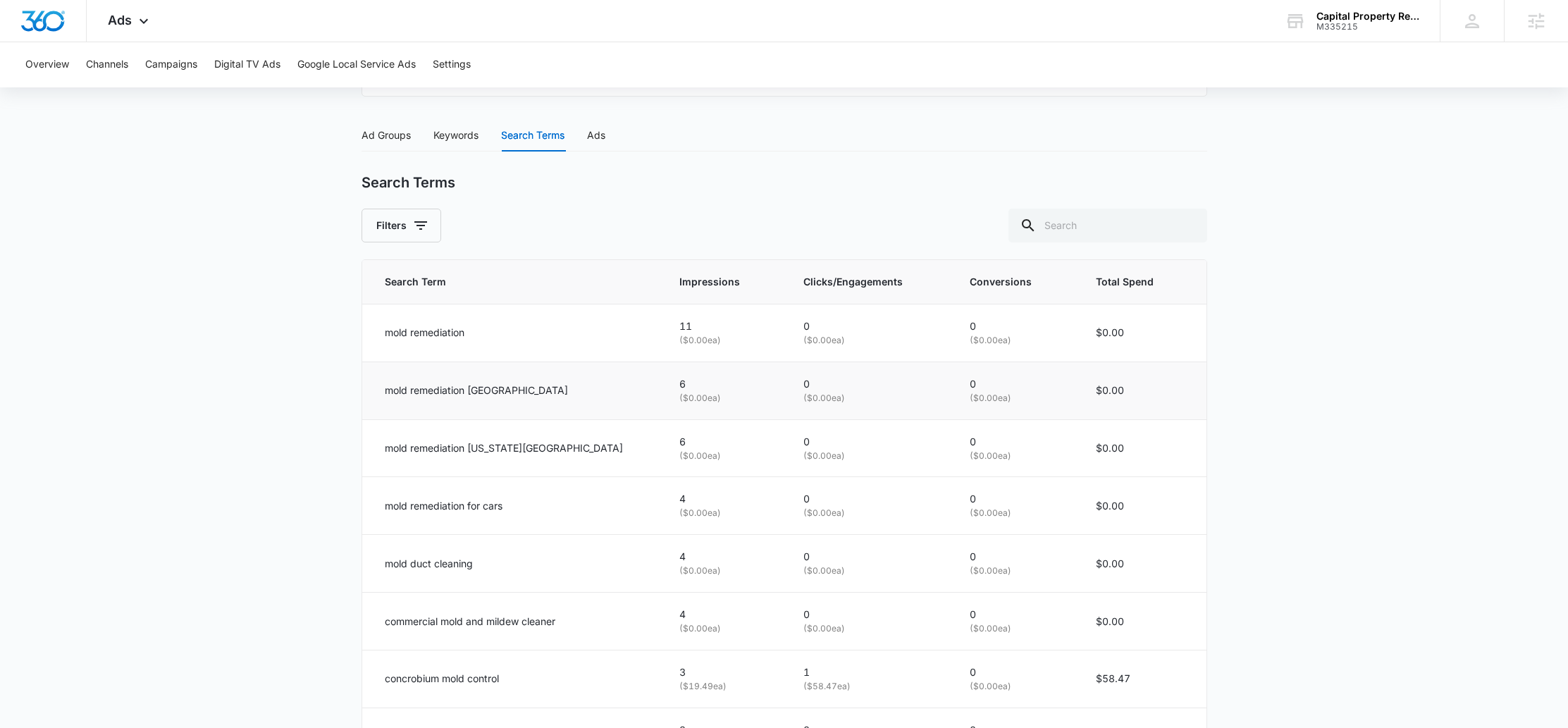
scroll to position [514, 0]
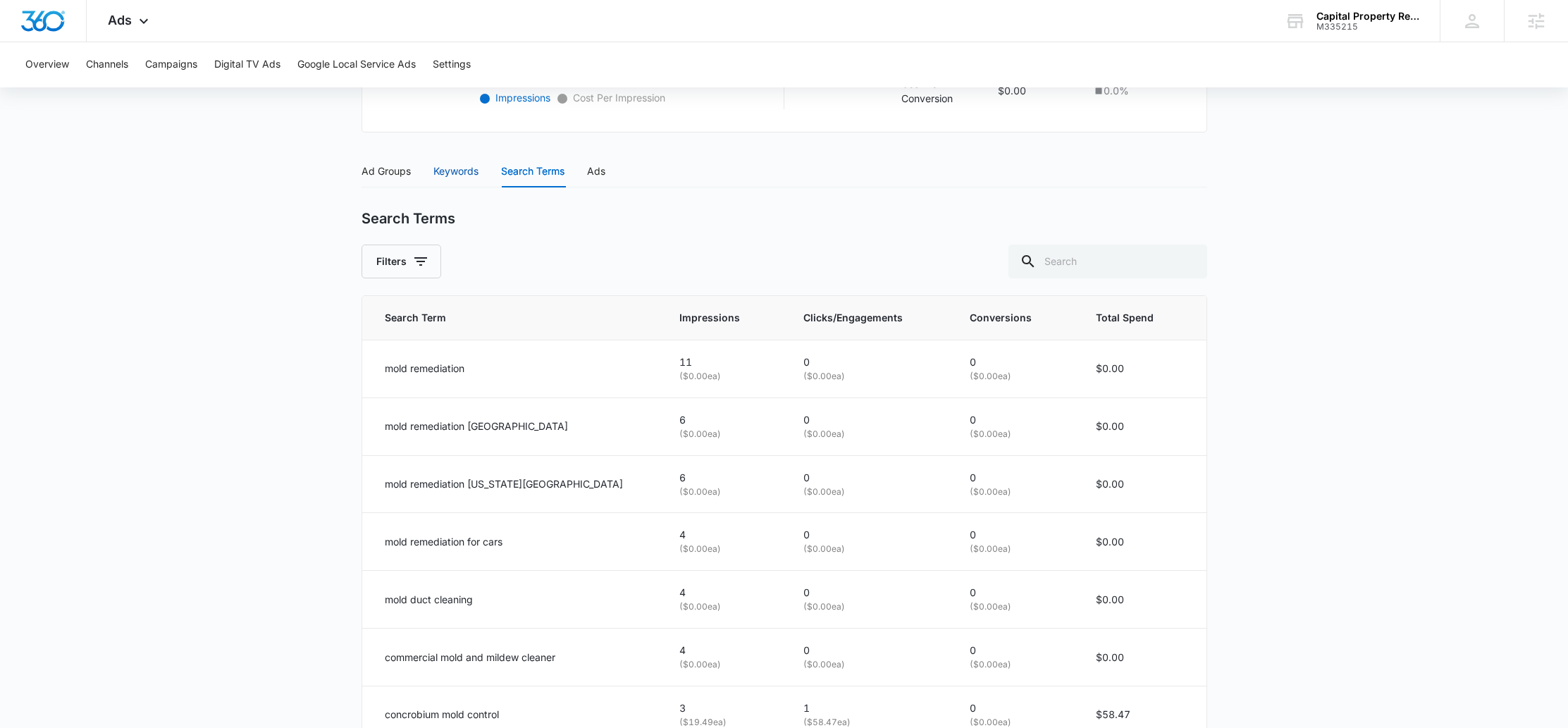
click at [448, 172] on div "Keywords" at bounding box center [456, 171] width 45 height 16
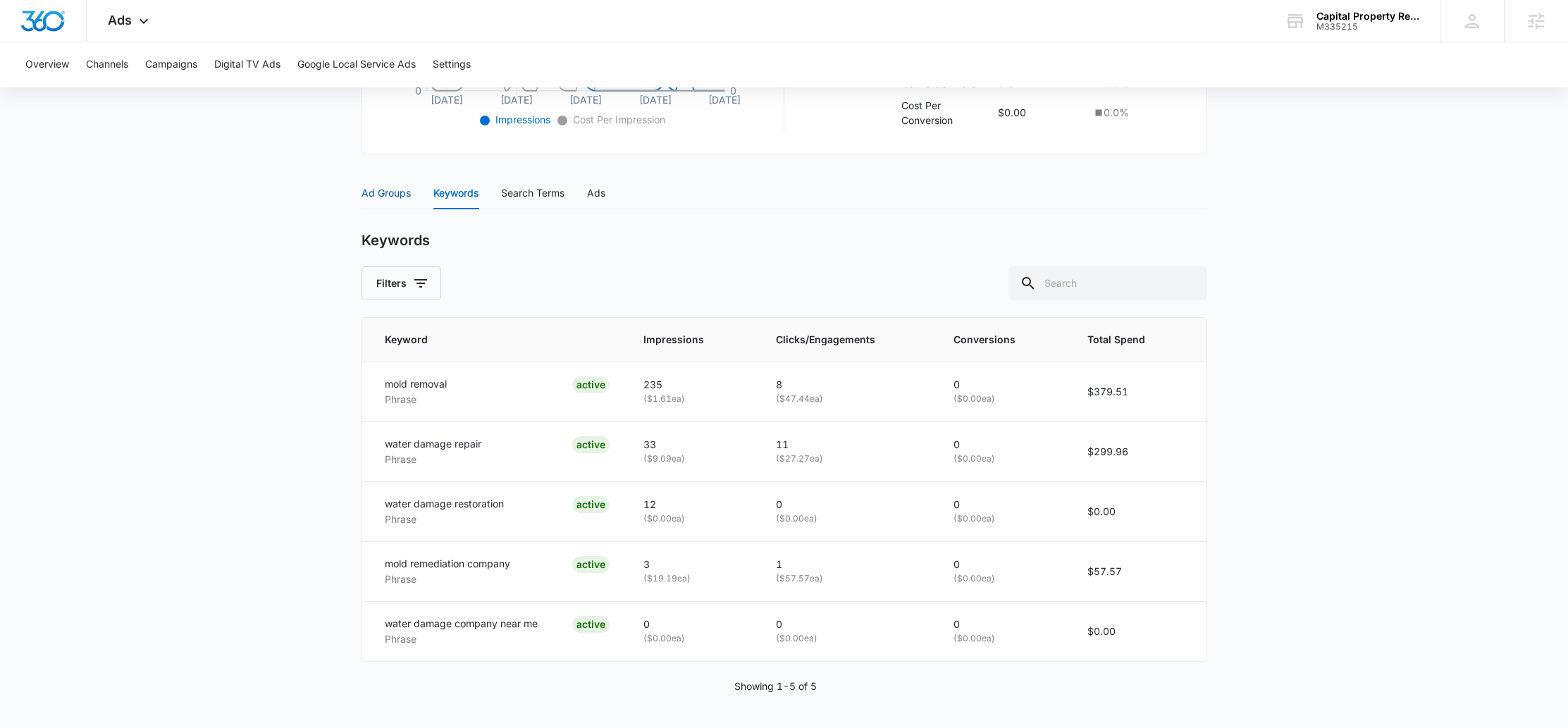
click at [375, 197] on div "Ad Groups" at bounding box center [386, 193] width 49 height 16
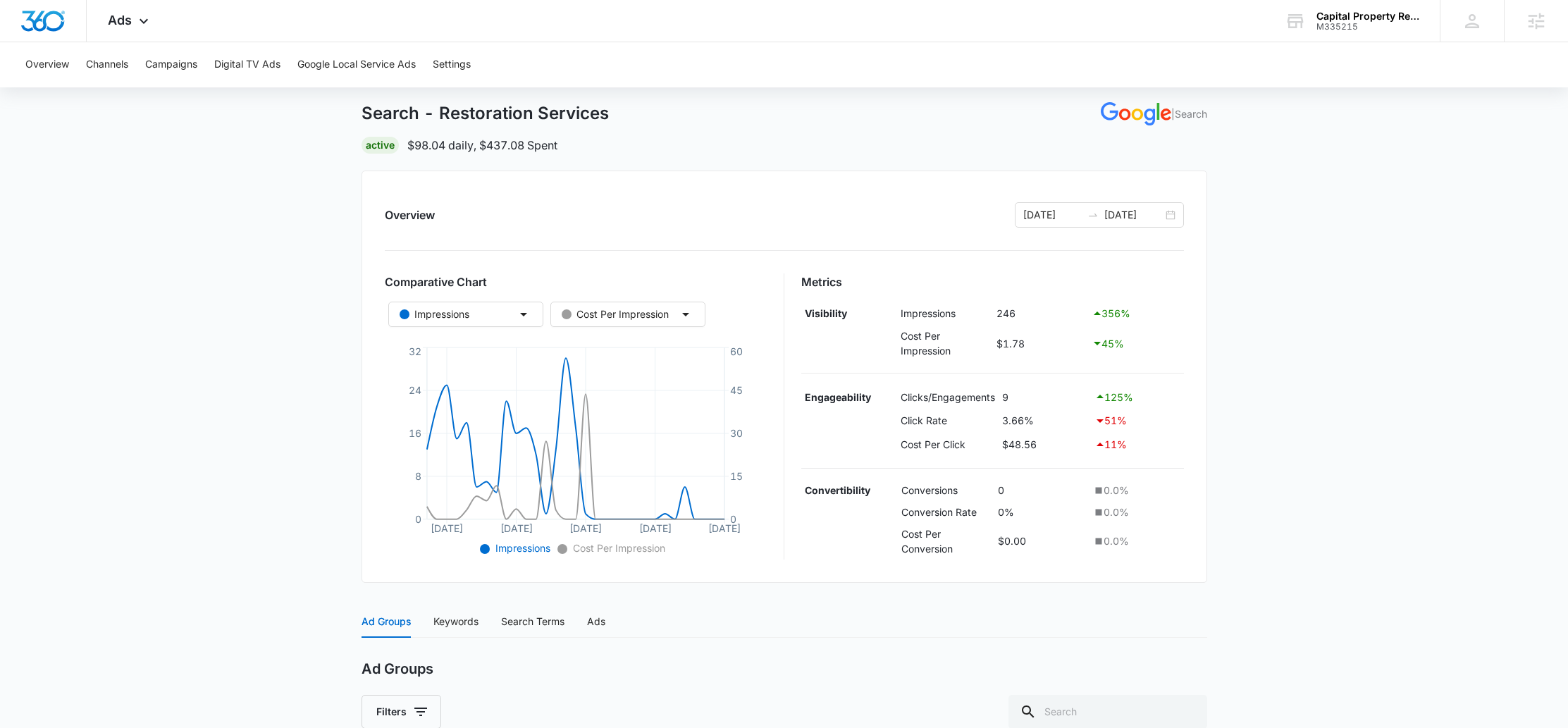
scroll to position [0, 0]
